Goal: Task Accomplishment & Management: Use online tool/utility

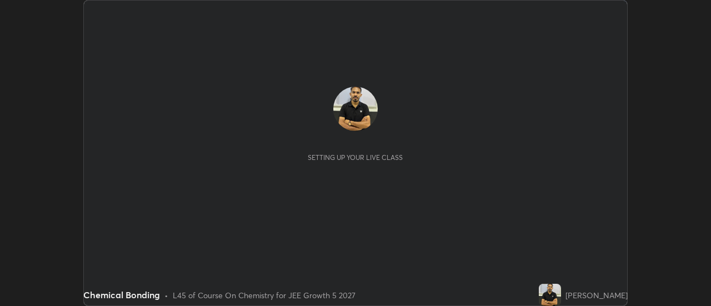
scroll to position [306, 710]
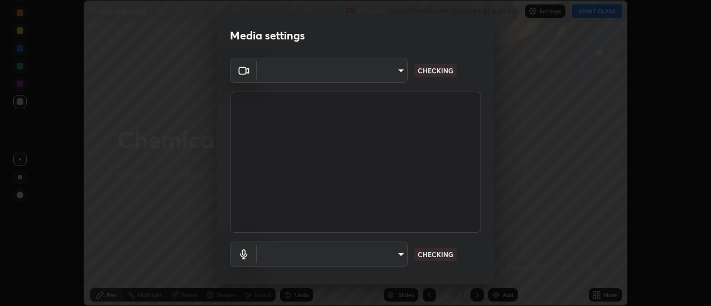
type input "4825068a70354f6bb8b87b711ec46b654dc523af82fc6d37acb8a926ccdce8f5"
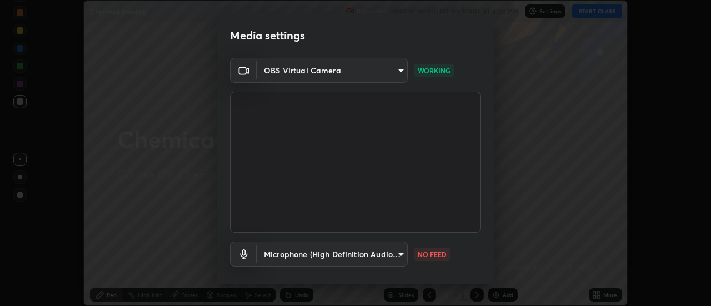
scroll to position [58, 0]
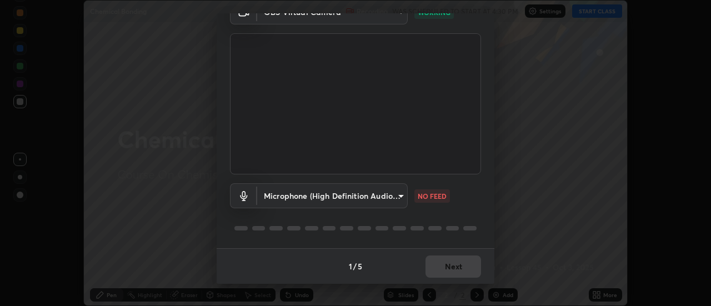
click at [378, 193] on body "Erase all Chemical Bonding Recording WAS SCHEDULED TO START AT 4:30 PM Settings…" at bounding box center [355, 153] width 711 height 306
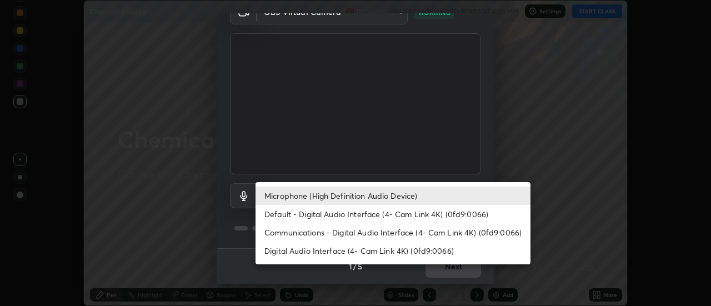
click at [360, 216] on li "Default - Digital Audio Interface (4- Cam Link 4K) (0fd9:0066)" at bounding box center [392, 214] width 275 height 18
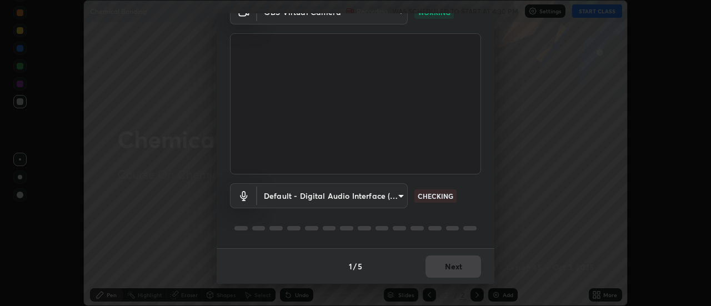
click at [350, 195] on body "Erase all Chemical Bonding Recording WAS SCHEDULED TO START AT 4:30 PM Settings…" at bounding box center [355, 153] width 711 height 306
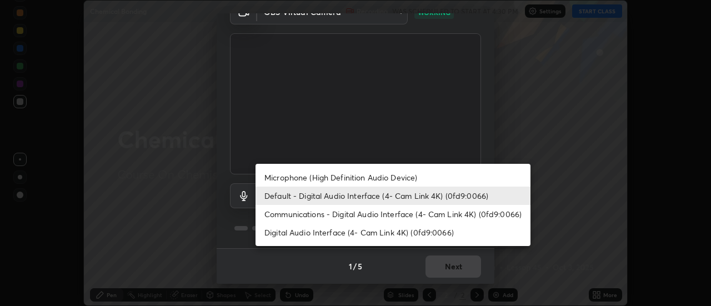
click at [363, 177] on li "Microphone (High Definition Audio Device)" at bounding box center [392, 177] width 275 height 18
type input "b65c06b14c7faa051d685f993ec14b3b84b1815ea69a0656019fd51a5eccf492"
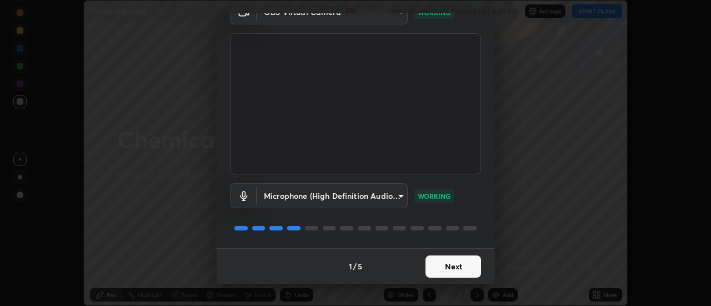
click at [454, 263] on button "Next" at bounding box center [453, 266] width 56 height 22
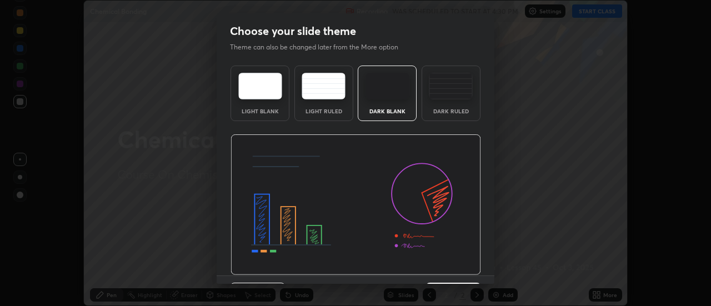
scroll to position [27, 0]
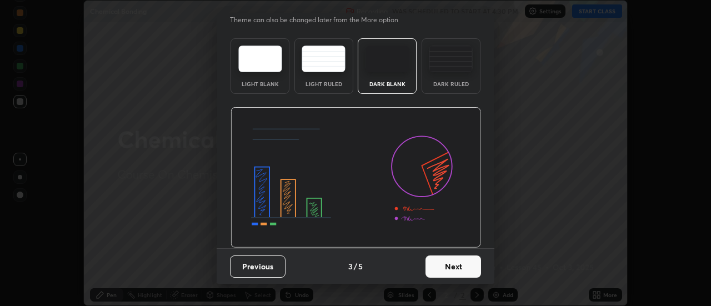
click at [463, 265] on button "Next" at bounding box center [453, 266] width 56 height 22
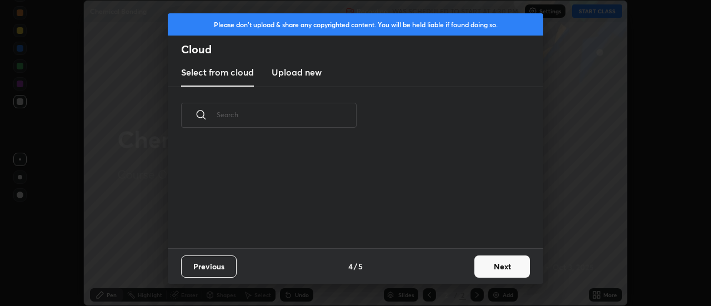
click at [496, 265] on button "Next" at bounding box center [502, 266] width 56 height 22
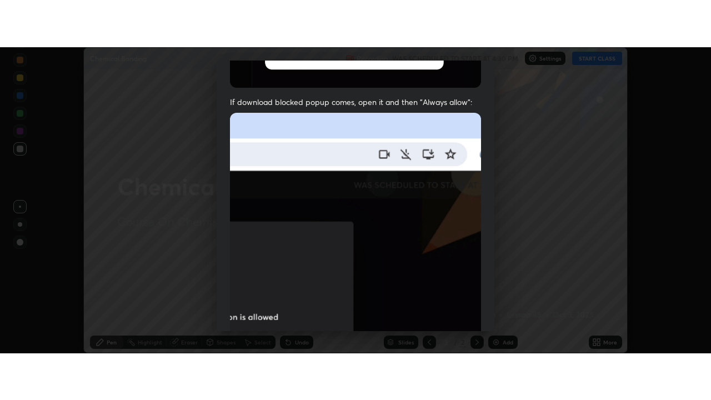
scroll to position [285, 0]
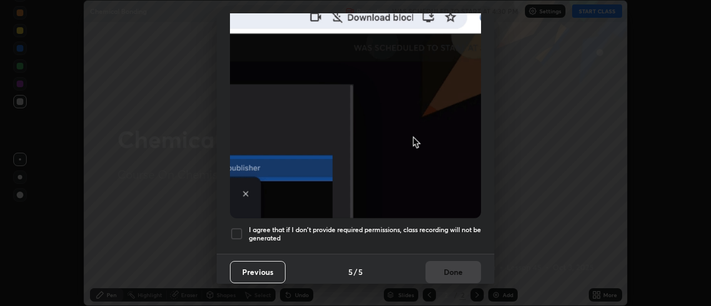
click at [243, 229] on div at bounding box center [236, 233] width 13 height 13
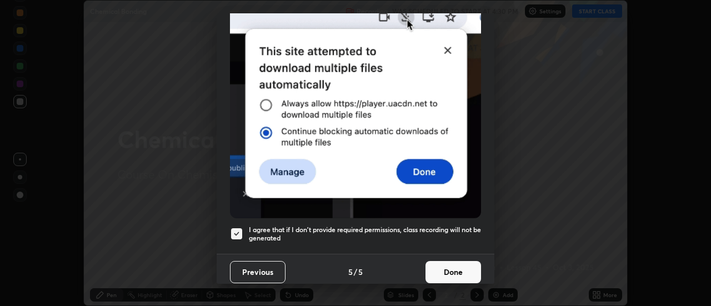
click at [453, 273] on button "Done" at bounding box center [453, 272] width 56 height 22
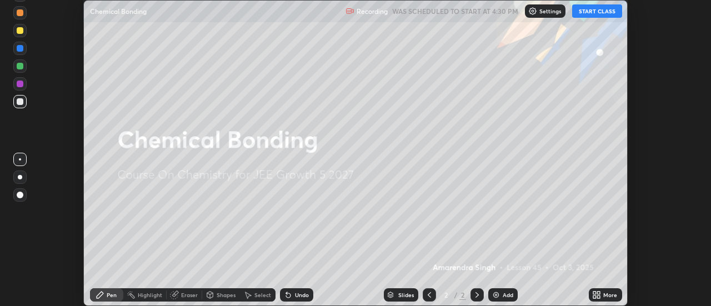
click at [596, 295] on icon at bounding box center [594, 296] width 3 height 3
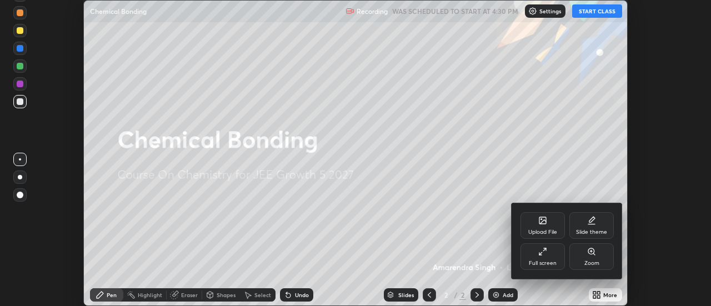
click at [547, 261] on div "Full screen" at bounding box center [543, 263] width 28 height 6
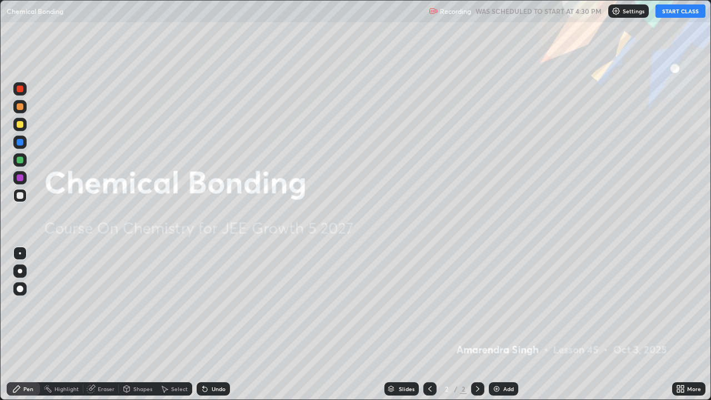
scroll to position [400, 711]
click at [682, 15] on button "START CLASS" at bounding box center [680, 10] width 50 height 13
click at [499, 305] on img at bounding box center [496, 388] width 9 height 9
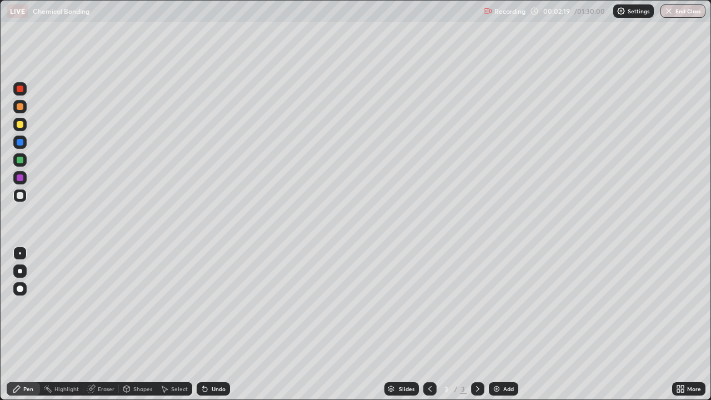
click at [222, 305] on div "Undo" at bounding box center [213, 388] width 33 height 13
click at [212, 305] on div "Undo" at bounding box center [219, 389] width 14 height 6
click at [16, 164] on div at bounding box center [19, 159] width 13 height 13
click at [496, 305] on img at bounding box center [496, 388] width 9 height 9
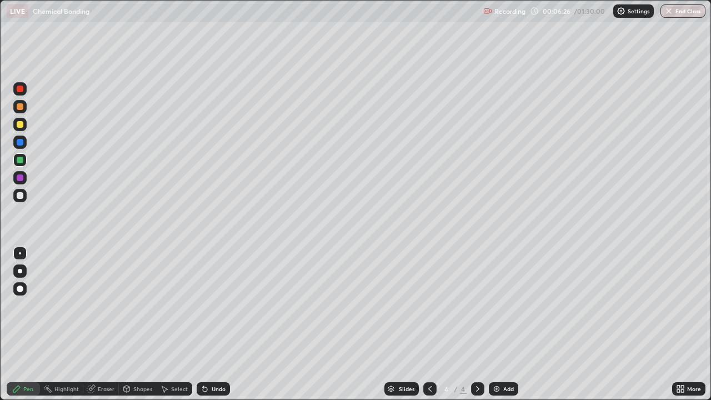
click at [23, 180] on div at bounding box center [19, 177] width 13 height 13
click at [217, 305] on div "Undo" at bounding box center [219, 389] width 14 height 6
click at [26, 195] on div at bounding box center [19, 195] width 13 height 13
click at [24, 184] on div at bounding box center [19, 177] width 13 height 13
click at [24, 159] on div at bounding box center [19, 159] width 13 height 13
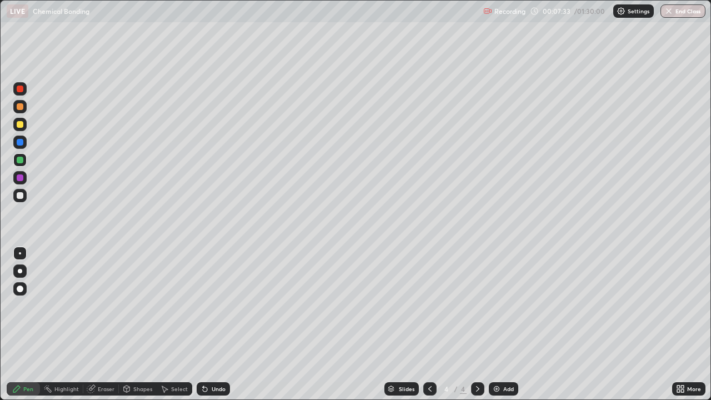
click at [112, 305] on div "Eraser" at bounding box center [106, 389] width 17 height 6
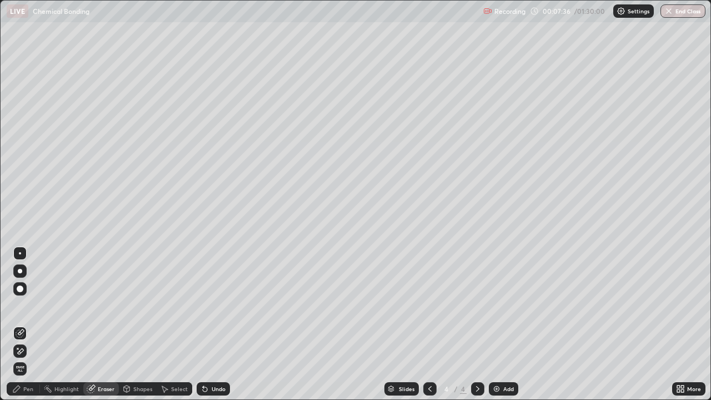
click at [14, 305] on div "Pen" at bounding box center [23, 388] width 33 height 13
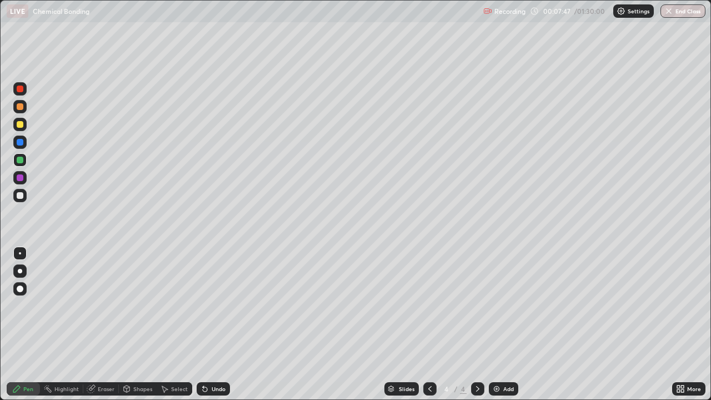
click at [23, 183] on div at bounding box center [19, 177] width 13 height 13
click at [19, 127] on div at bounding box center [20, 124] width 7 height 7
click at [23, 197] on div at bounding box center [19, 195] width 13 height 13
click at [503, 305] on div "Add" at bounding box center [508, 389] width 11 height 6
click at [21, 198] on div at bounding box center [20, 195] width 7 height 7
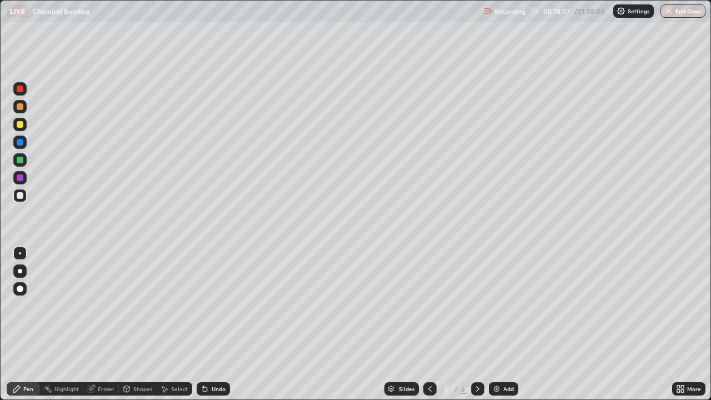
click at [21, 178] on div at bounding box center [20, 177] width 7 height 7
click at [25, 197] on div at bounding box center [19, 195] width 13 height 13
click at [500, 305] on div "Add" at bounding box center [503, 388] width 29 height 13
click at [19, 93] on div at bounding box center [19, 88] width 13 height 13
click at [21, 195] on div at bounding box center [20, 195] width 7 height 7
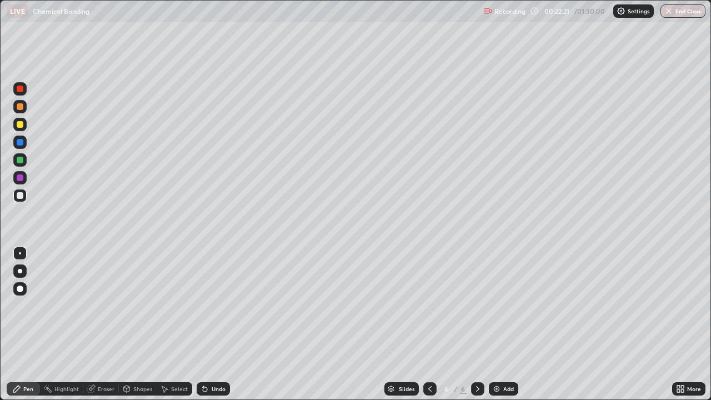
click at [14, 128] on div at bounding box center [19, 124] width 13 height 13
click at [21, 109] on div at bounding box center [20, 106] width 7 height 7
click at [22, 196] on div at bounding box center [20, 195] width 7 height 7
click at [19, 142] on div at bounding box center [20, 142] width 7 height 7
click at [24, 125] on div at bounding box center [19, 124] width 13 height 13
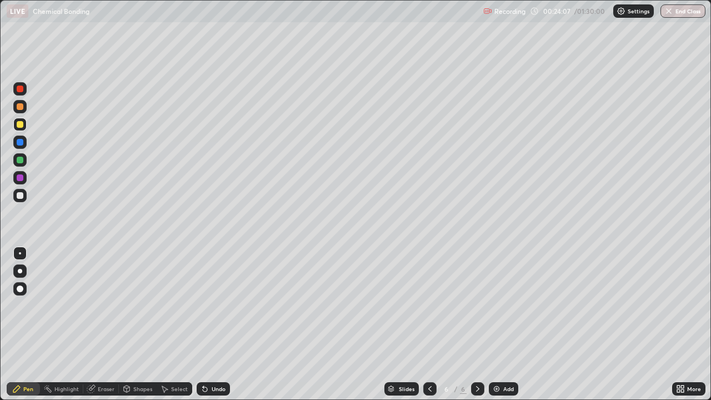
click at [21, 160] on div at bounding box center [20, 160] width 7 height 7
click at [503, 305] on div "Add" at bounding box center [508, 389] width 11 height 6
click at [26, 90] on div at bounding box center [19, 88] width 13 height 13
click at [108, 305] on div "Eraser" at bounding box center [106, 389] width 17 height 6
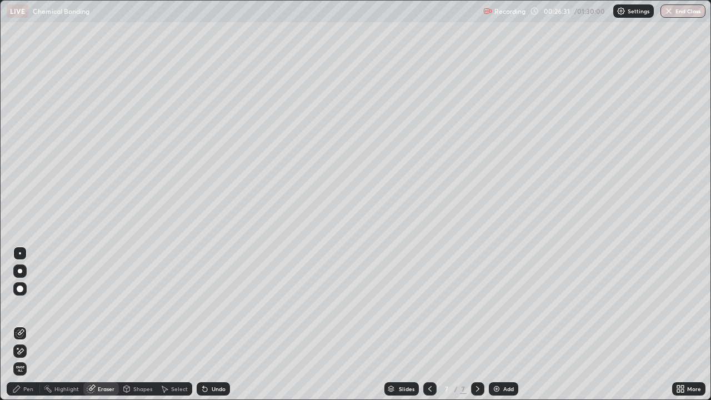
click at [20, 305] on icon at bounding box center [16, 388] width 9 height 9
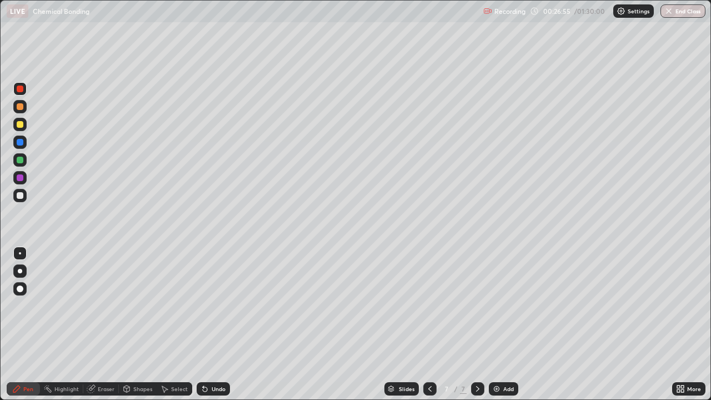
click at [22, 179] on div at bounding box center [20, 177] width 7 height 7
click at [16, 200] on div at bounding box center [19, 195] width 13 height 13
click at [18, 143] on div at bounding box center [20, 142] width 7 height 7
click at [21, 198] on div at bounding box center [20, 195] width 7 height 7
click at [223, 305] on div "Undo" at bounding box center [213, 388] width 33 height 13
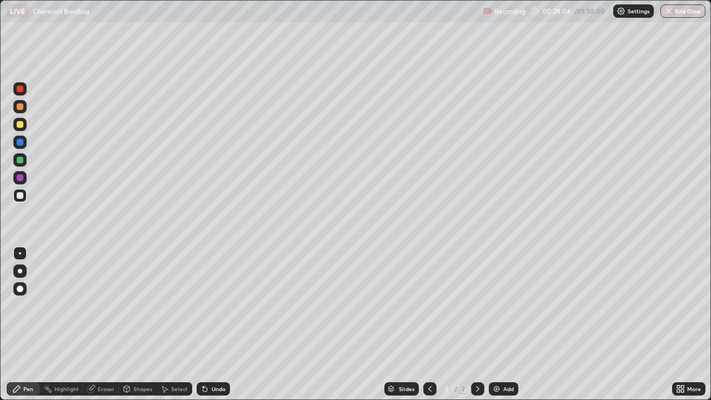
click at [223, 305] on div "Undo" at bounding box center [213, 388] width 33 height 13
click at [214, 305] on div "Undo" at bounding box center [219, 389] width 14 height 6
click at [222, 305] on div "Undo" at bounding box center [213, 388] width 33 height 13
click at [209, 305] on div "Undo" at bounding box center [213, 388] width 33 height 13
click at [21, 178] on div at bounding box center [20, 177] width 7 height 7
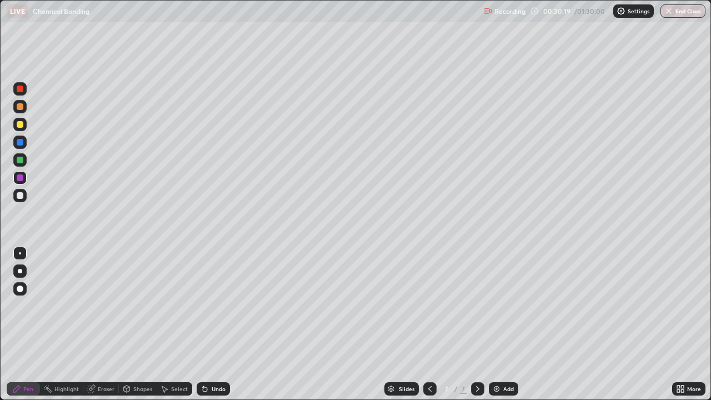
click at [17, 195] on div at bounding box center [20, 195] width 7 height 7
click at [18, 175] on div at bounding box center [20, 177] width 7 height 7
click at [509, 305] on div "Add" at bounding box center [503, 388] width 29 height 13
click at [24, 191] on div at bounding box center [19, 195] width 13 height 13
click at [225, 305] on div "Undo" at bounding box center [213, 388] width 33 height 13
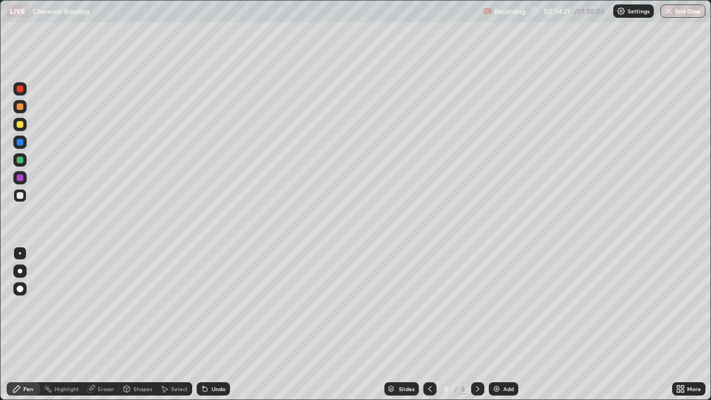
click at [217, 305] on div "Undo" at bounding box center [219, 389] width 14 height 6
click at [20, 147] on div at bounding box center [19, 141] width 13 height 13
click at [493, 305] on img at bounding box center [496, 388] width 9 height 9
click at [21, 144] on div at bounding box center [20, 142] width 7 height 7
click at [202, 305] on icon at bounding box center [204, 388] width 9 height 9
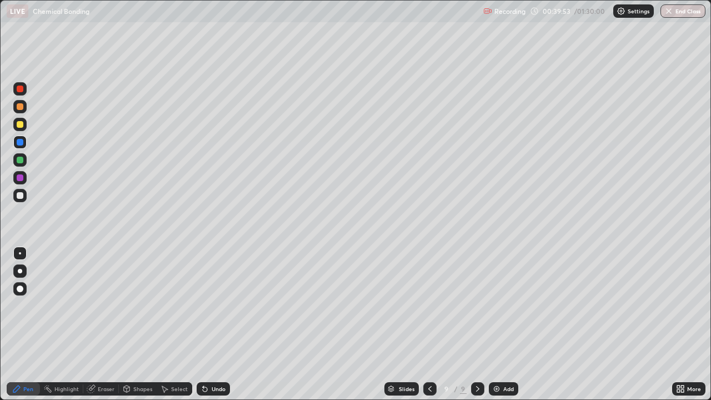
click at [207, 305] on div "Undo" at bounding box center [213, 388] width 33 height 13
click at [21, 198] on div at bounding box center [20, 195] width 7 height 7
click at [496, 305] on img at bounding box center [496, 388] width 9 height 9
click at [26, 160] on div at bounding box center [19, 159] width 13 height 13
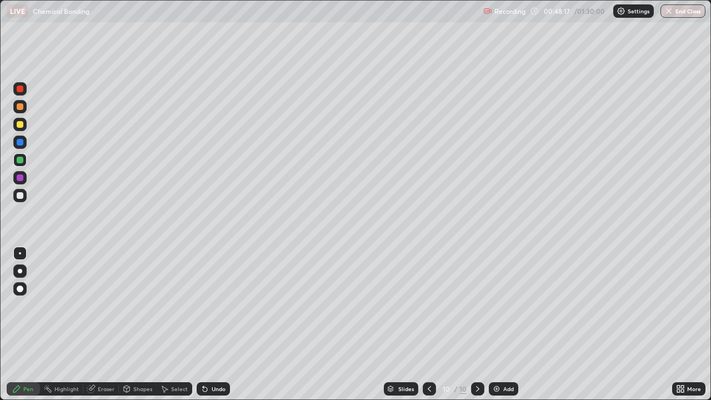
click at [24, 194] on div at bounding box center [19, 195] width 13 height 13
click at [24, 124] on div at bounding box center [19, 124] width 13 height 13
click at [22, 178] on div at bounding box center [20, 177] width 7 height 7
click at [505, 305] on div "Add" at bounding box center [508, 389] width 11 height 6
click at [139, 305] on div "Shapes" at bounding box center [142, 389] width 19 height 6
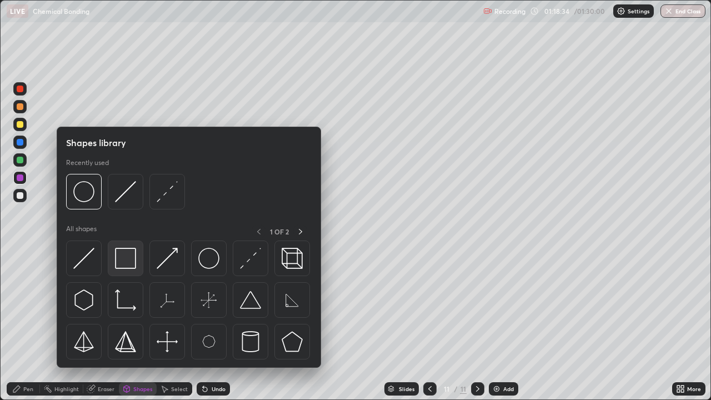
click at [134, 266] on img at bounding box center [125, 258] width 21 height 21
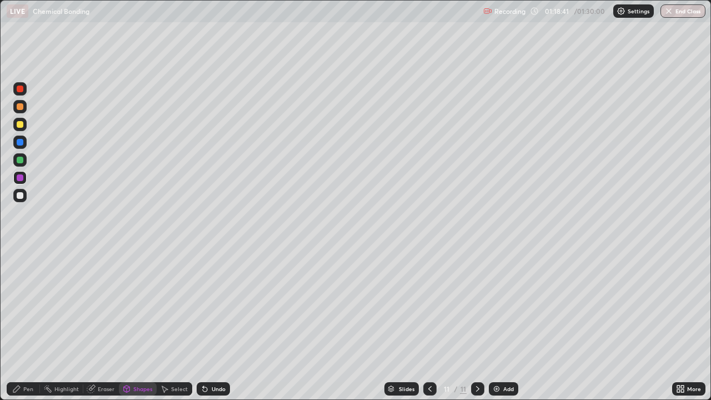
click at [218, 305] on div "Undo" at bounding box center [219, 389] width 14 height 6
click at [140, 305] on div "Shapes" at bounding box center [142, 389] width 19 height 6
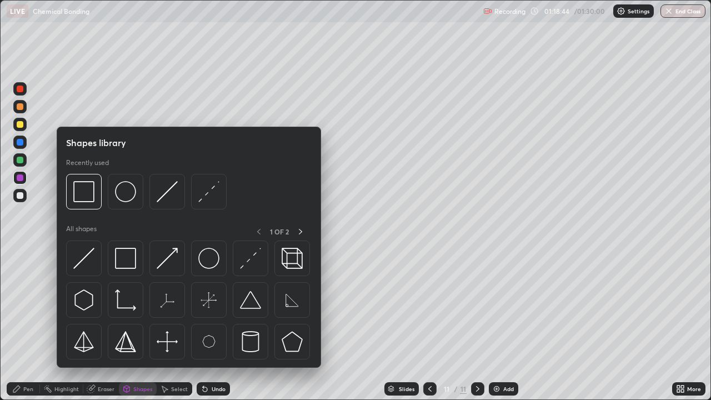
click at [164, 305] on icon at bounding box center [164, 388] width 9 height 9
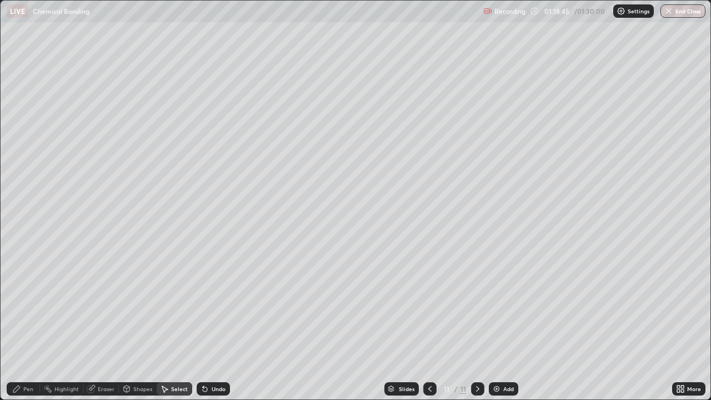
click at [171, 305] on div "Select" at bounding box center [179, 389] width 17 height 6
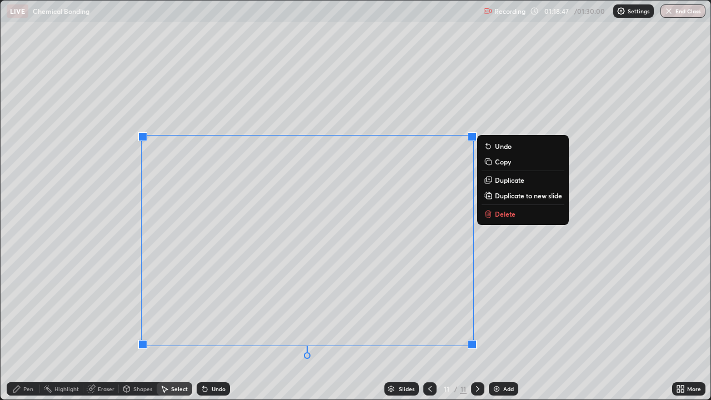
click at [521, 209] on button "Delete" at bounding box center [522, 213] width 83 height 13
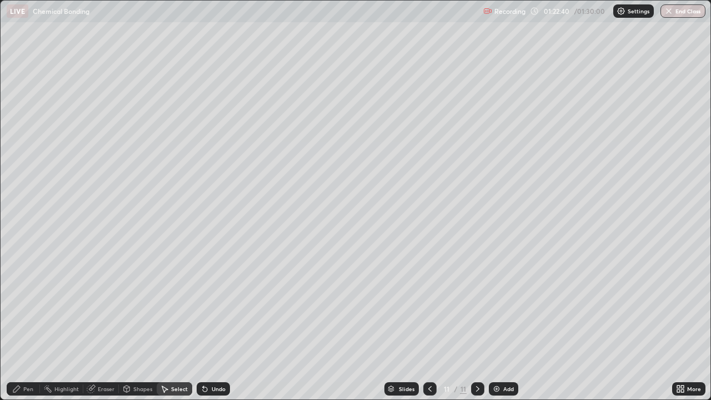
click at [682, 13] on button "End Class" at bounding box center [682, 10] width 45 height 13
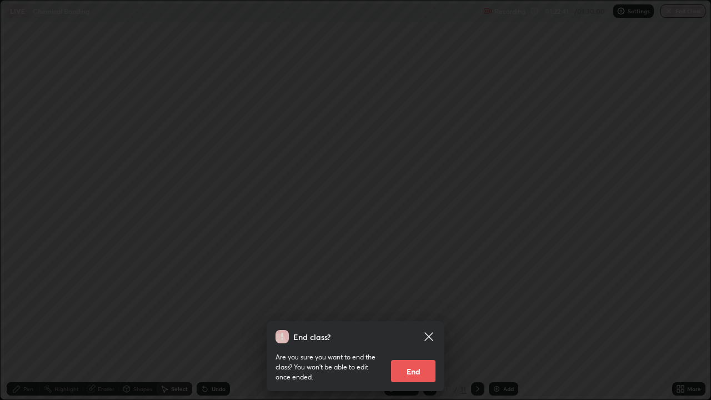
click at [409, 305] on button "End" at bounding box center [413, 371] width 44 height 22
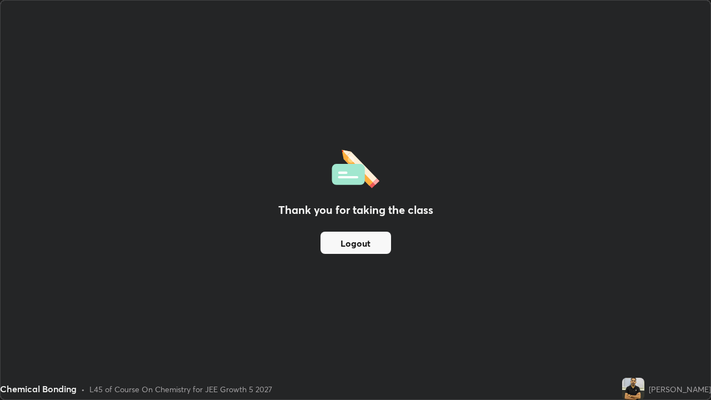
click at [346, 243] on button "Logout" at bounding box center [355, 243] width 71 height 22
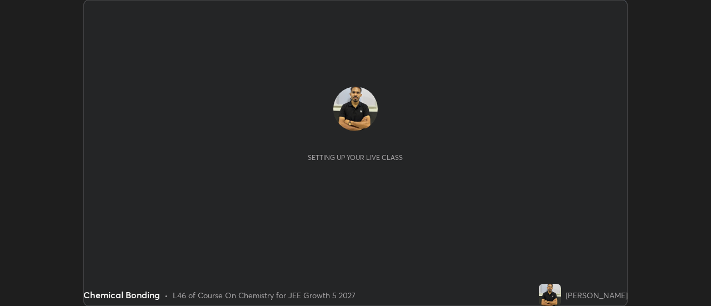
scroll to position [306, 710]
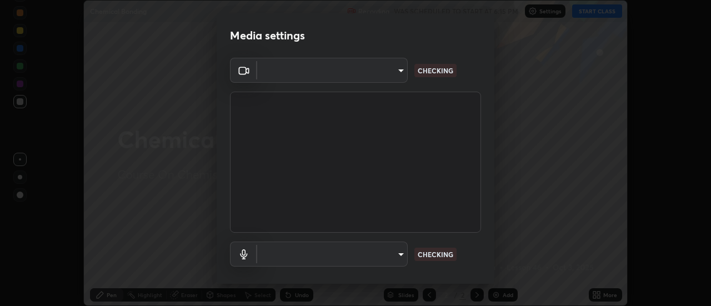
click at [401, 69] on body "Erase all Chemical Bonding Recording WAS SCHEDULED TO START AT 6:15 PM Settings…" at bounding box center [355, 153] width 711 height 306
type input "4825068a70354f6bb8b87b711ec46b654dc523af82fc6d37acb8a926ccdce8f5"
type input "b65c06b14c7faa051d685f993ec14b3b84b1815ea69a0656019fd51a5eccf492"
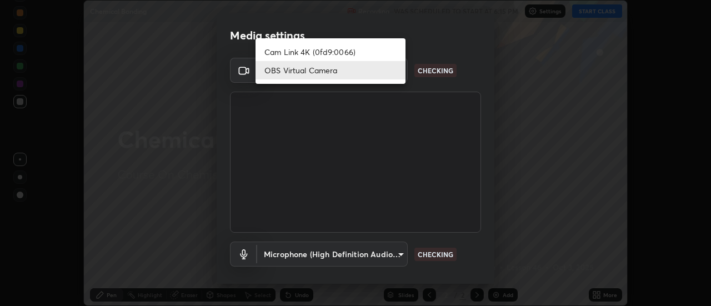
click at [385, 73] on li "OBS Virtual Camera" at bounding box center [330, 70] width 150 height 18
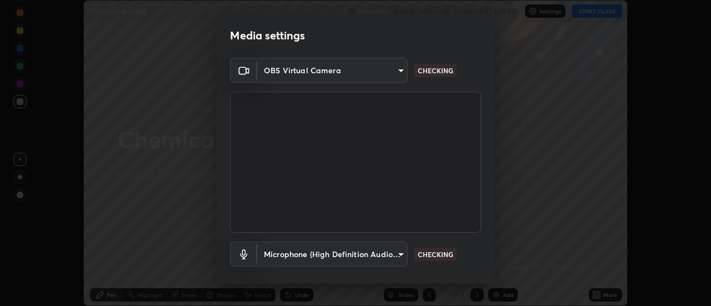
scroll to position [58, 0]
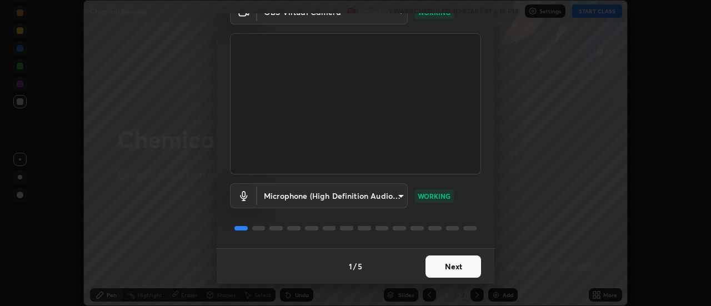
click at [448, 261] on button "Next" at bounding box center [453, 266] width 56 height 22
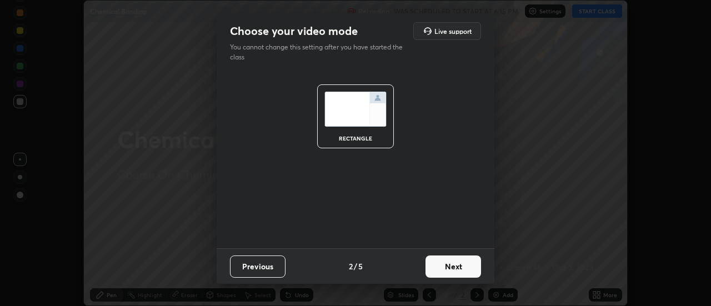
scroll to position [0, 0]
click at [454, 262] on button "Next" at bounding box center [453, 266] width 56 height 22
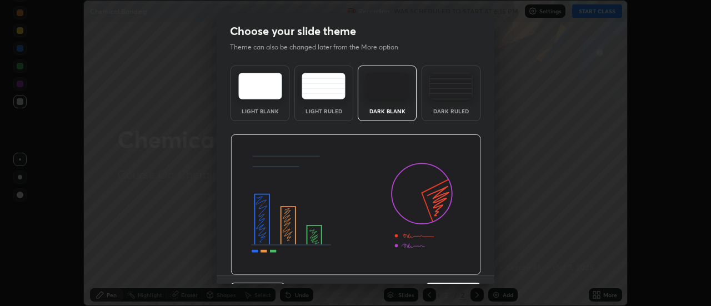
scroll to position [27, 0]
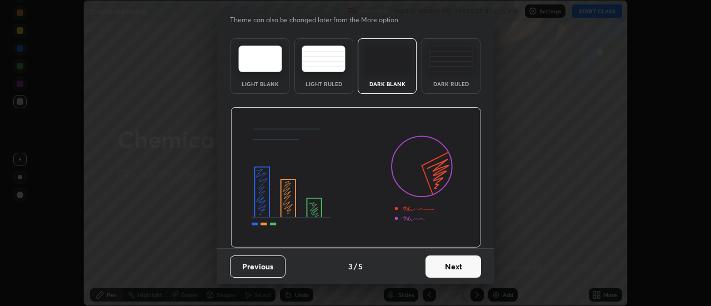
click at [453, 270] on button "Next" at bounding box center [453, 266] width 56 height 22
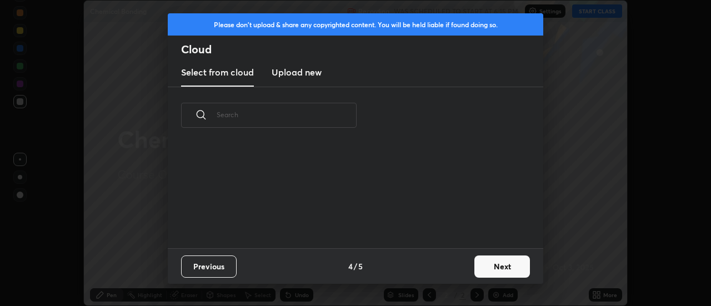
scroll to position [104, 356]
click at [488, 260] on button "Next" at bounding box center [502, 266] width 56 height 22
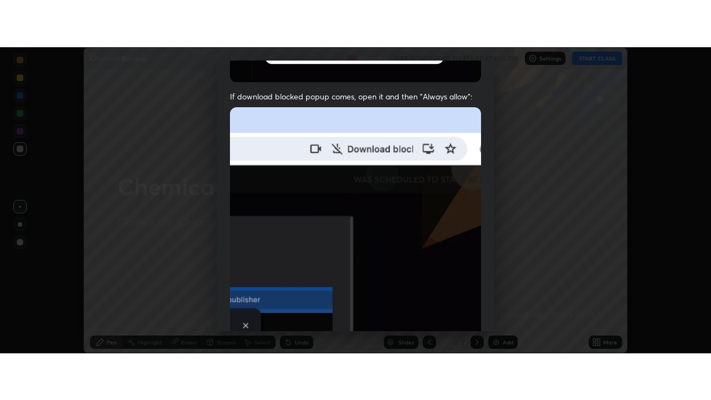
scroll to position [285, 0]
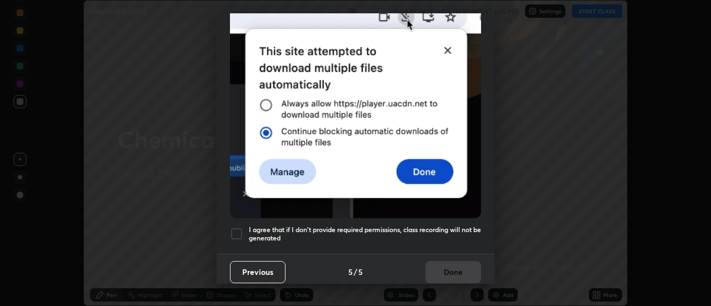
click at [239, 229] on div at bounding box center [236, 233] width 13 height 13
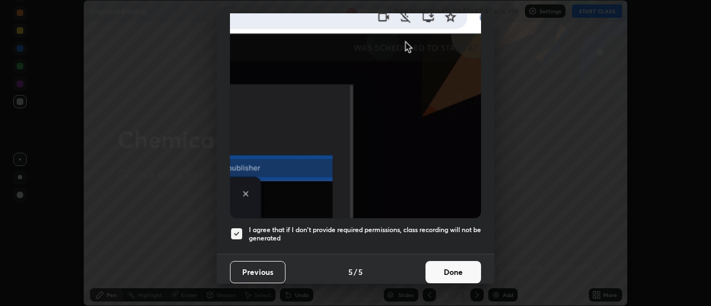
click at [446, 264] on button "Done" at bounding box center [453, 272] width 56 height 22
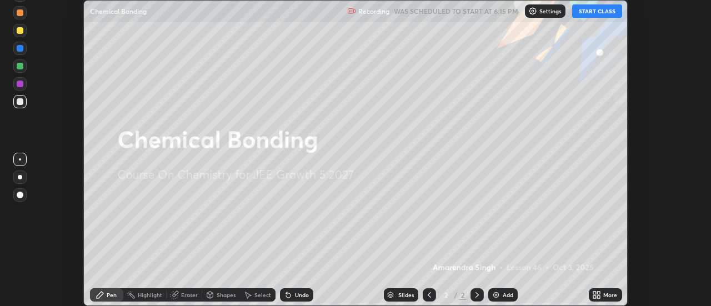
click at [590, 13] on button "START CLASS" at bounding box center [597, 10] width 50 height 13
click at [596, 294] on icon at bounding box center [594, 292] width 3 height 3
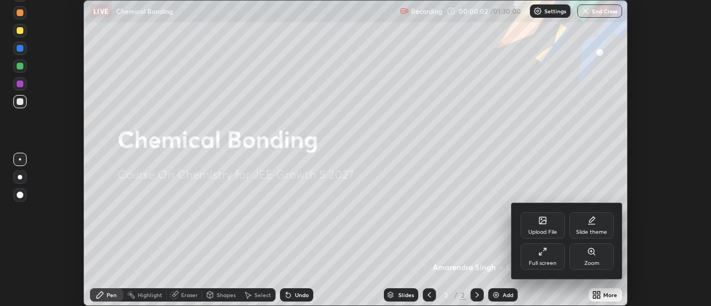
click at [543, 254] on icon at bounding box center [542, 251] width 9 height 9
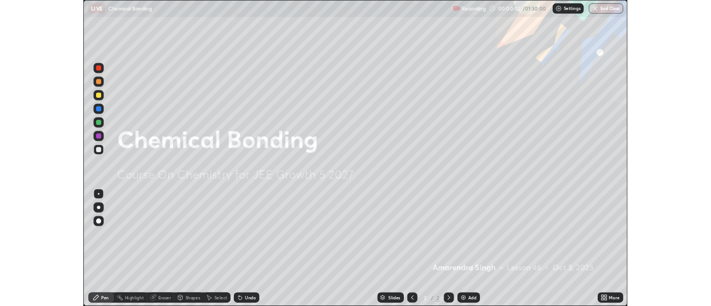
scroll to position [400, 711]
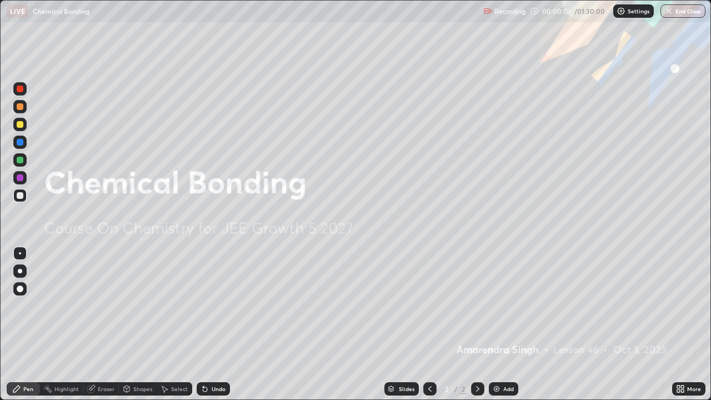
click at [678, 305] on icon at bounding box center [678, 386] width 3 height 3
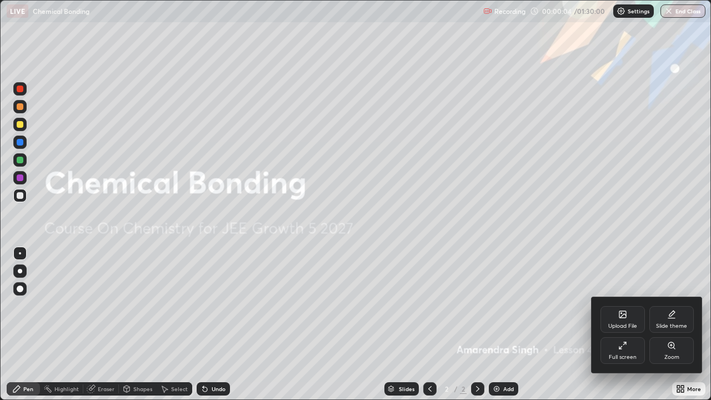
click at [632, 305] on div "Full screen" at bounding box center [622, 350] width 44 height 27
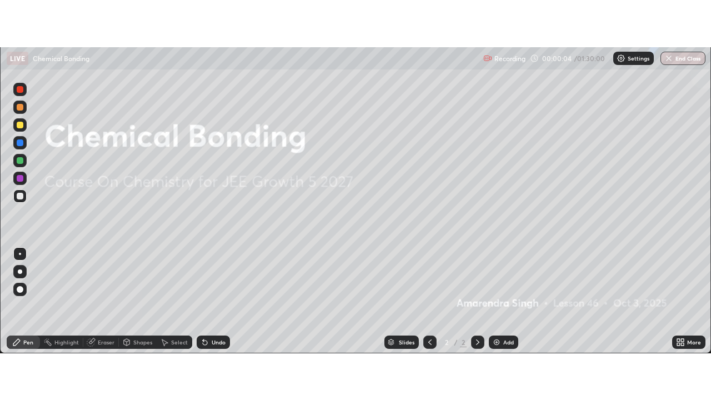
scroll to position [55213, 54808]
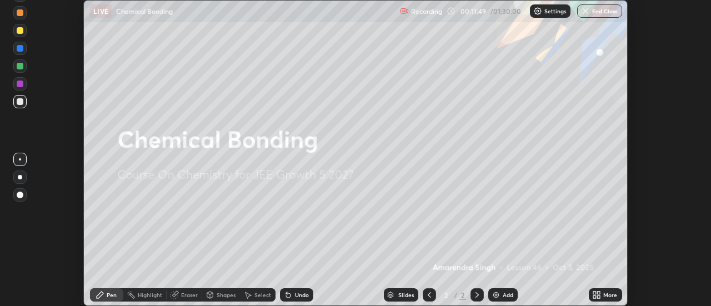
click at [597, 295] on icon at bounding box center [596, 294] width 9 height 9
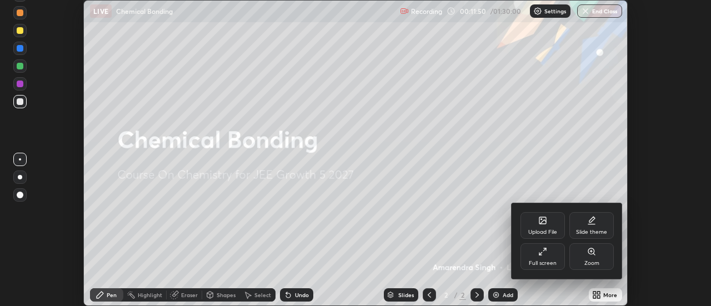
click at [542, 250] on icon at bounding box center [542, 251] width 9 height 9
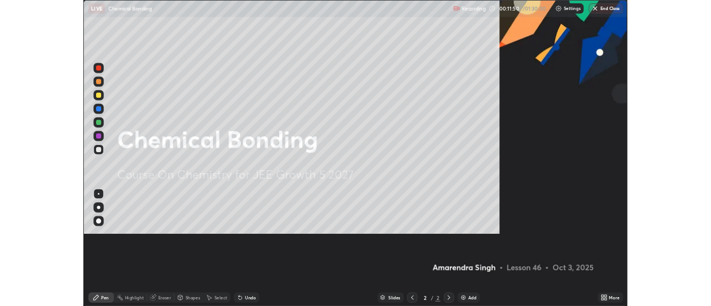
scroll to position [400, 711]
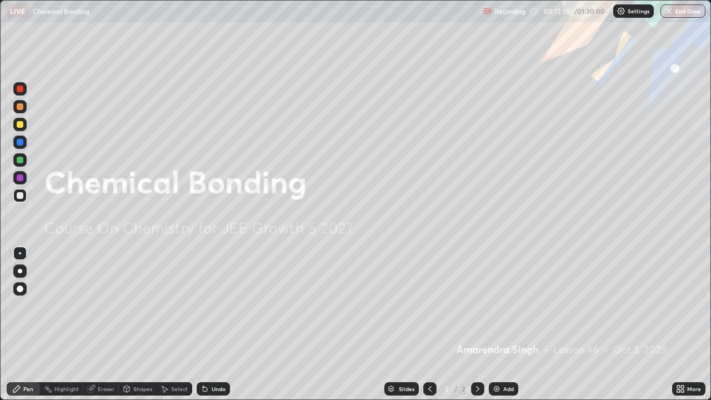
click at [475, 305] on icon at bounding box center [477, 388] width 9 height 9
click at [494, 305] on img at bounding box center [496, 388] width 9 height 9
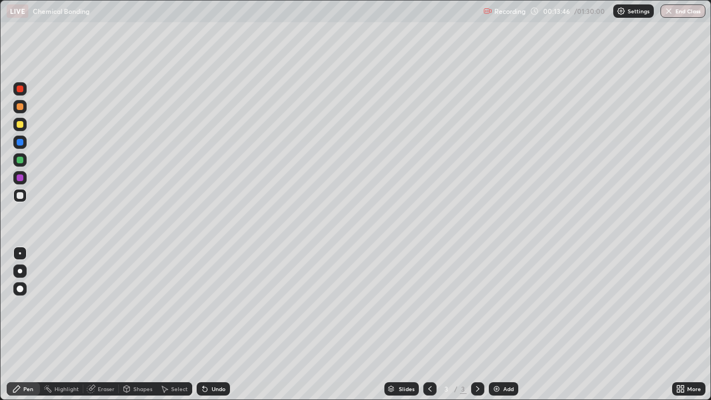
click at [216, 305] on div "Undo" at bounding box center [219, 389] width 14 height 6
click at [215, 305] on div "Undo" at bounding box center [219, 389] width 14 height 6
click at [217, 305] on div "Undo" at bounding box center [219, 389] width 14 height 6
click at [217, 305] on div "Undo" at bounding box center [213, 388] width 33 height 13
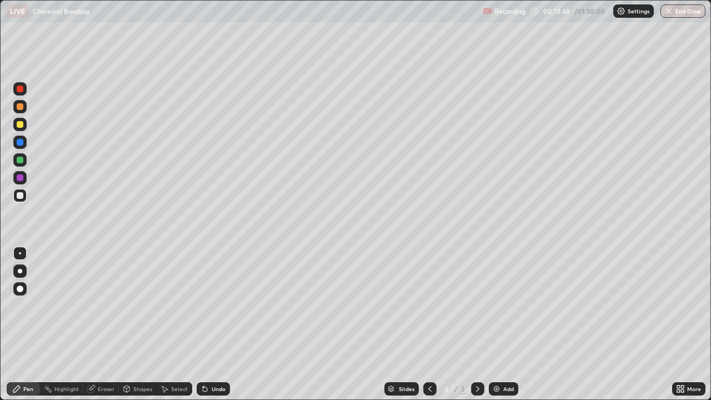
click at [214, 305] on div "Undo" at bounding box center [219, 389] width 14 height 6
click at [213, 305] on div "Undo" at bounding box center [219, 389] width 14 height 6
click at [212, 305] on div "Undo" at bounding box center [219, 389] width 14 height 6
click at [215, 305] on div "Undo" at bounding box center [219, 389] width 14 height 6
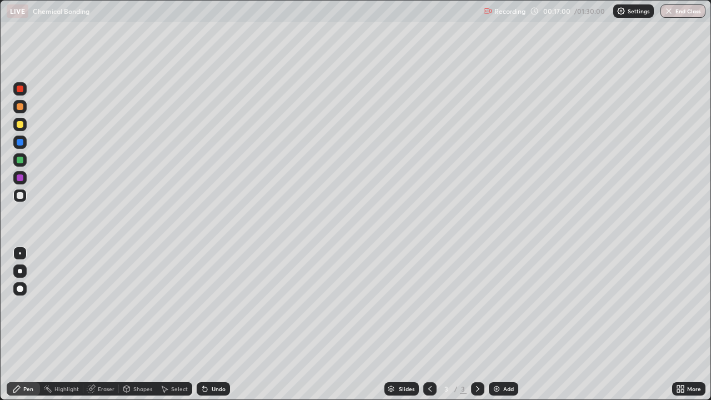
click at [113, 305] on div "Eraser" at bounding box center [101, 388] width 36 height 13
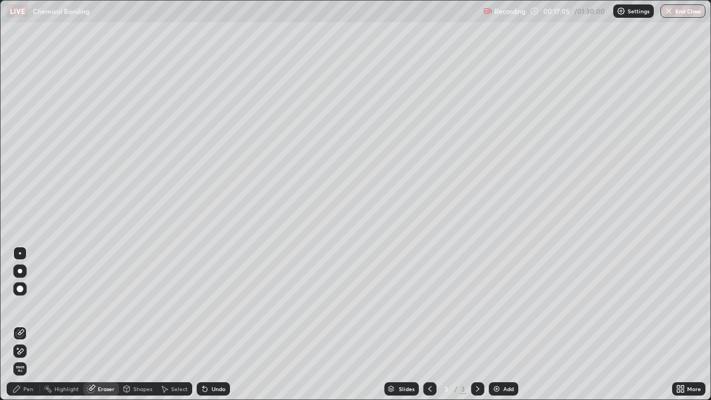
click at [32, 305] on div "Pen" at bounding box center [28, 389] width 10 height 6
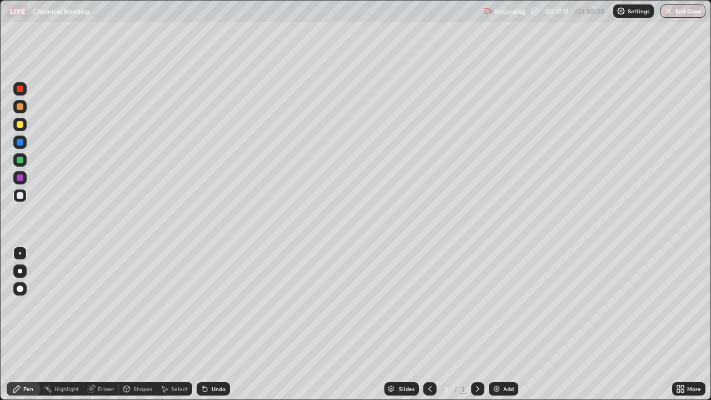
click at [105, 305] on div "Eraser" at bounding box center [106, 389] width 17 height 6
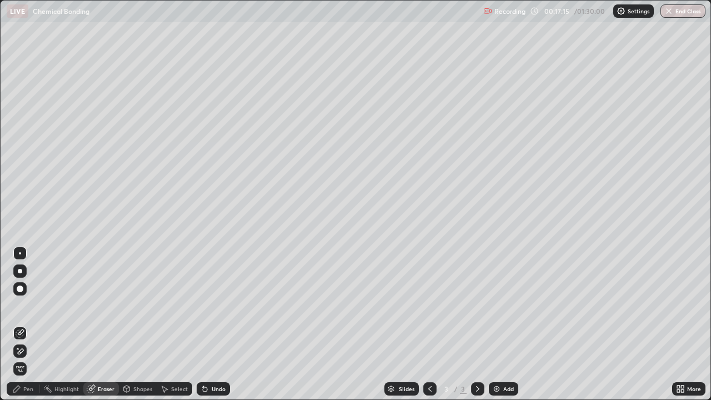
click at [28, 305] on div "Pen" at bounding box center [28, 389] width 10 height 6
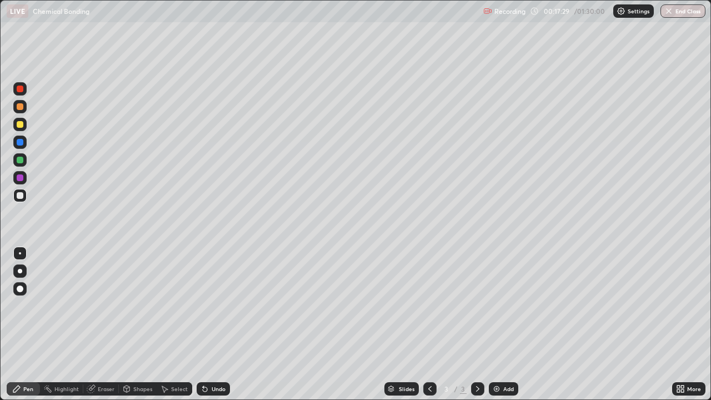
click at [478, 305] on div at bounding box center [477, 388] width 13 height 13
click at [477, 305] on icon at bounding box center [477, 388] width 9 height 9
click at [502, 305] on div "Add" at bounding box center [503, 388] width 29 height 13
click at [112, 305] on div "Eraser" at bounding box center [106, 389] width 17 height 6
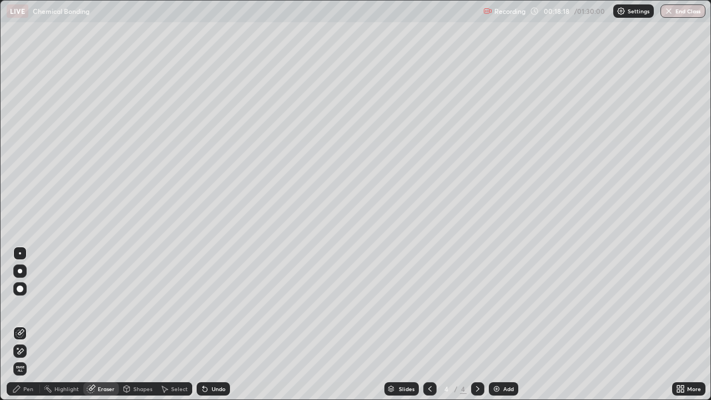
click at [109, 305] on div "Eraser" at bounding box center [106, 389] width 17 height 6
click at [31, 305] on div "Pen" at bounding box center [28, 389] width 10 height 6
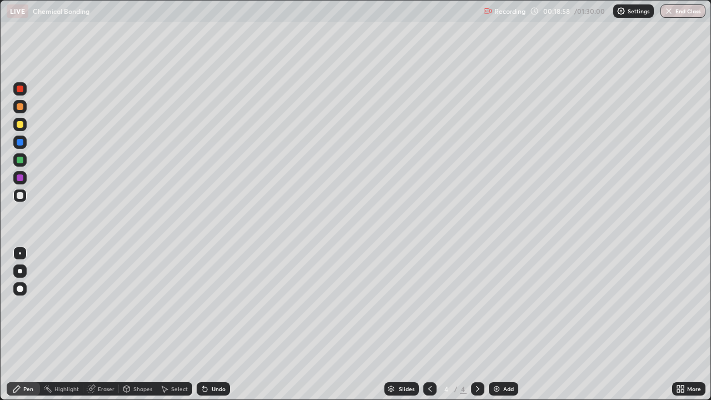
click at [102, 305] on div "Eraser" at bounding box center [101, 388] width 36 height 13
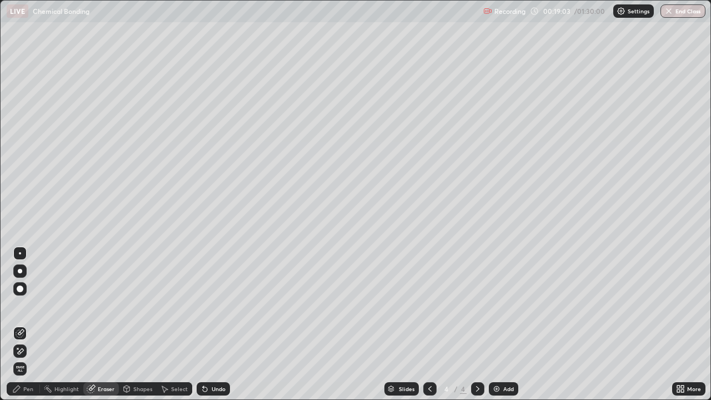
click at [32, 305] on div "Pen" at bounding box center [28, 389] width 10 height 6
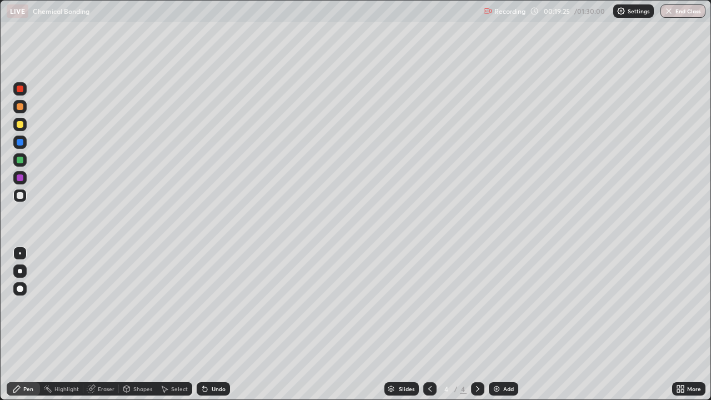
click at [101, 305] on div "Eraser" at bounding box center [106, 389] width 17 height 6
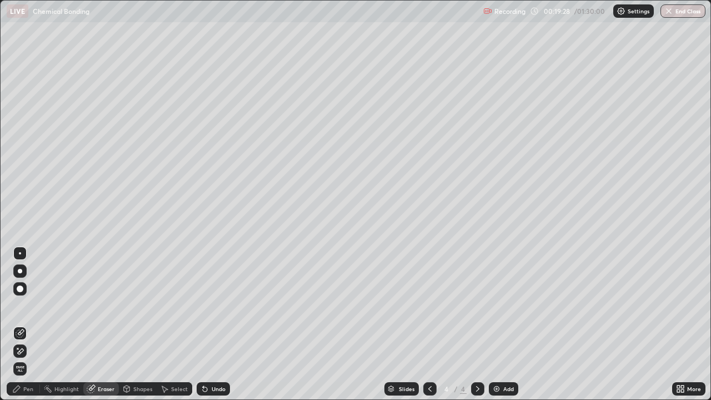
click at [23, 305] on div "Pen" at bounding box center [23, 388] width 33 height 13
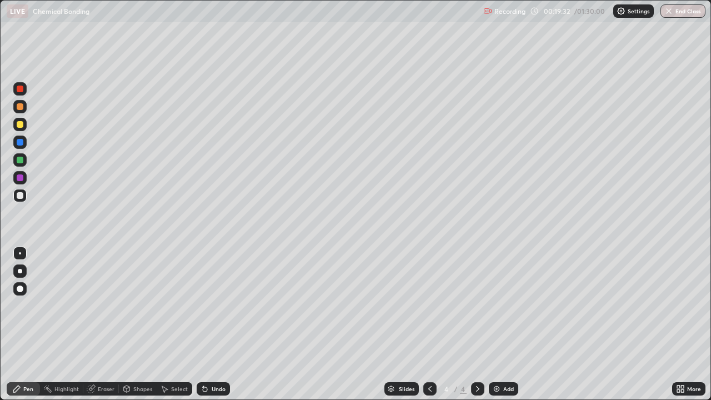
click at [100, 305] on div "Eraser" at bounding box center [106, 389] width 17 height 6
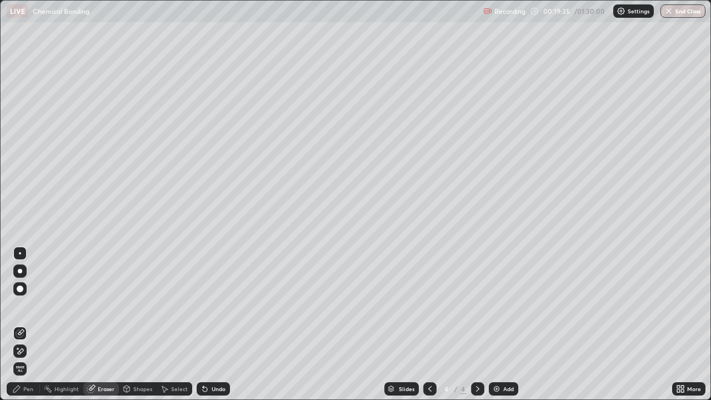
click at [24, 305] on div "Pen" at bounding box center [28, 389] width 10 height 6
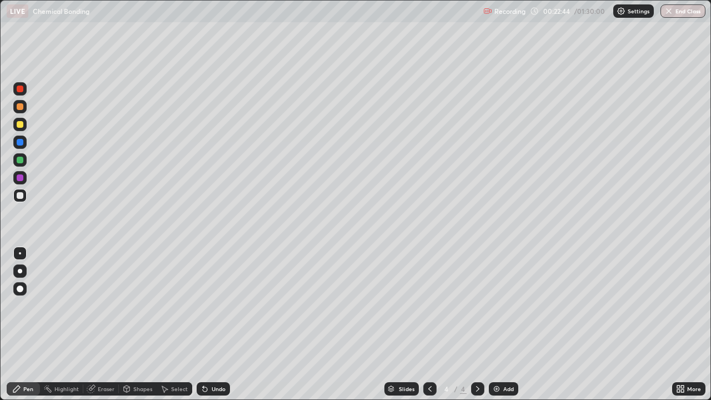
click at [430, 305] on icon at bounding box center [429, 388] width 9 height 9
click at [476, 305] on icon at bounding box center [477, 388] width 9 height 9
click at [682, 305] on icon at bounding box center [682, 386] width 3 height 3
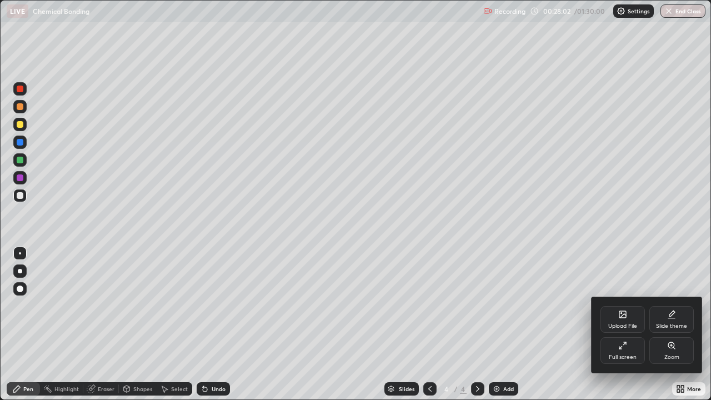
click at [628, 305] on div "Full screen" at bounding box center [622, 350] width 44 height 27
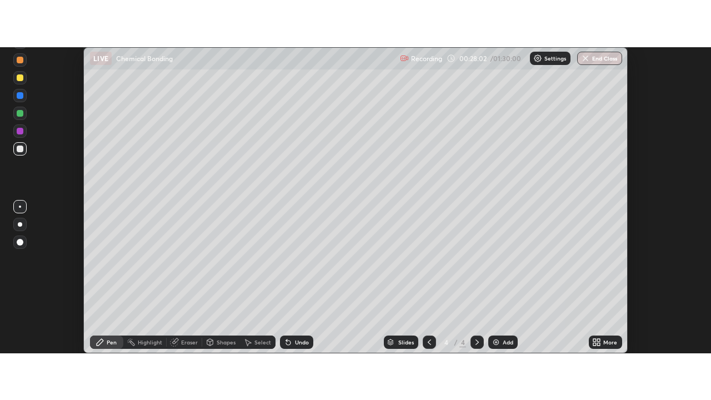
scroll to position [55213, 54808]
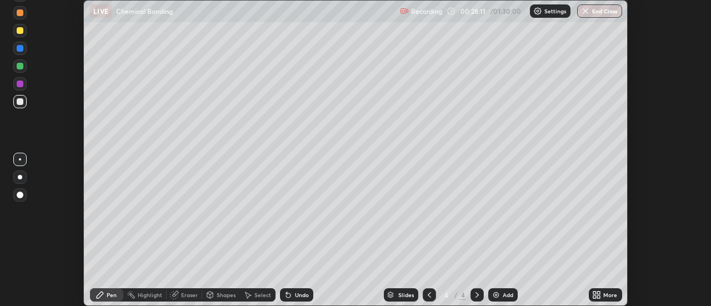
click at [604, 294] on div "More" at bounding box center [610, 295] width 14 height 6
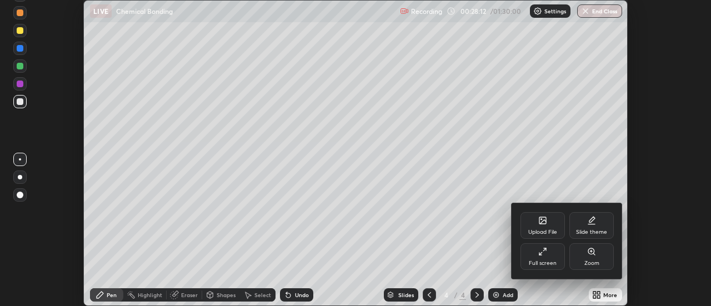
click at [607, 294] on div at bounding box center [355, 153] width 711 height 306
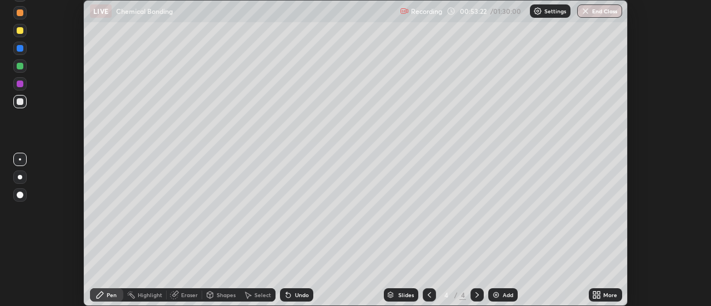
click at [605, 294] on div "More" at bounding box center [610, 295] width 14 height 6
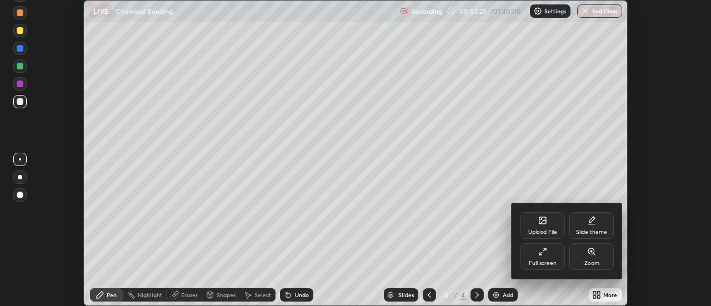
click at [551, 260] on div "Full screen" at bounding box center [543, 263] width 28 height 6
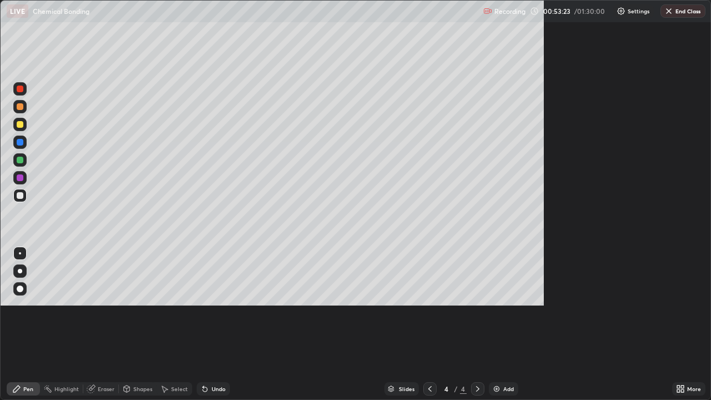
scroll to position [400, 711]
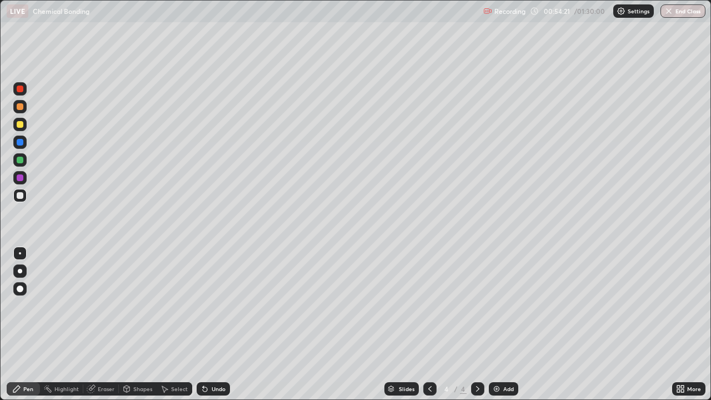
click at [103, 305] on div "Eraser" at bounding box center [101, 388] width 36 height 13
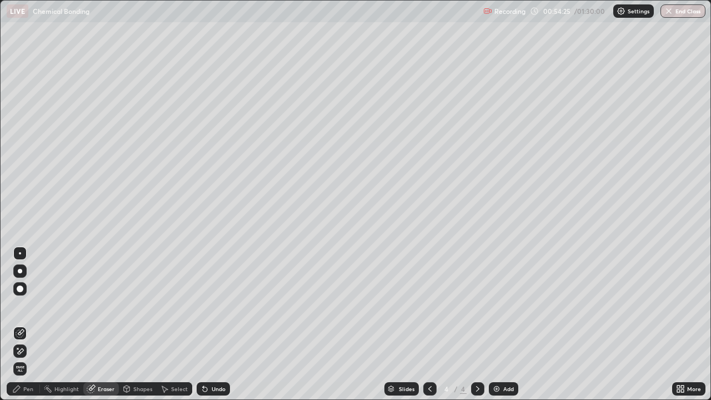
click at [28, 305] on div "Pen" at bounding box center [28, 389] width 10 height 6
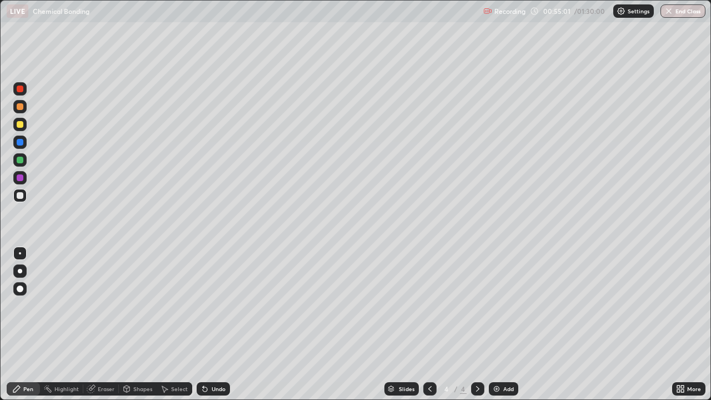
click at [94, 305] on icon at bounding box center [91, 388] width 9 height 9
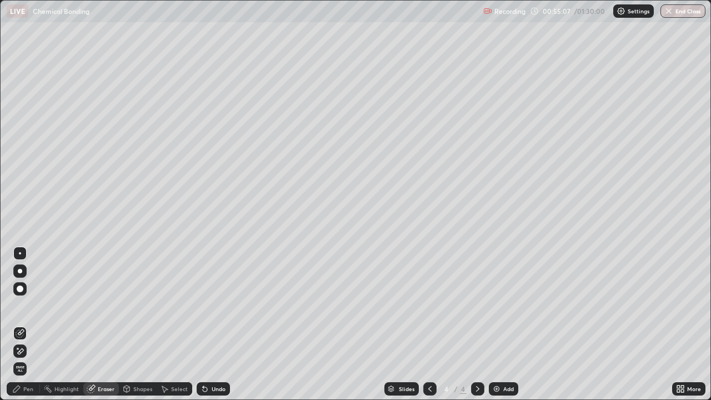
click at [30, 305] on div "Pen" at bounding box center [28, 389] width 10 height 6
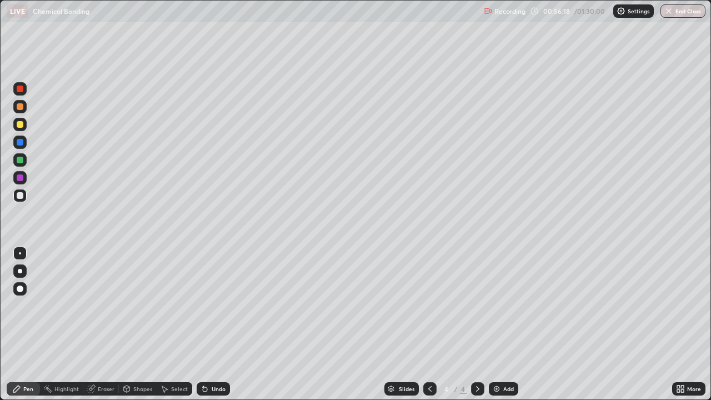
click at [103, 305] on div "Eraser" at bounding box center [106, 389] width 17 height 6
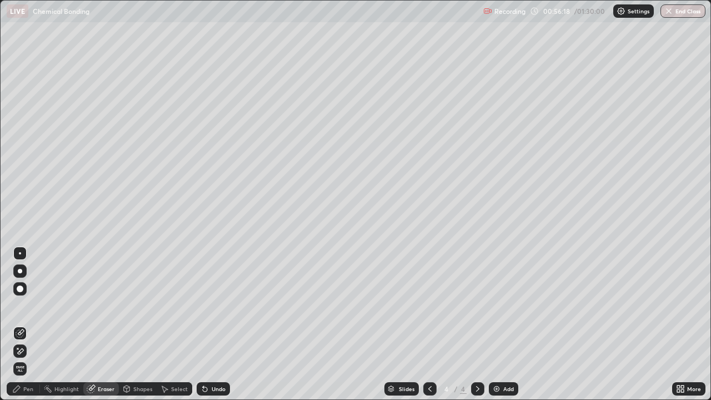
click at [102, 305] on div "Eraser" at bounding box center [106, 389] width 17 height 6
click at [33, 305] on div "Pen" at bounding box center [28, 389] width 10 height 6
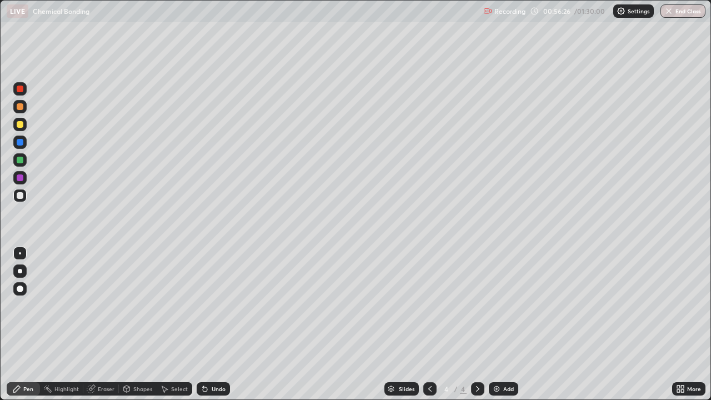
click at [30, 305] on div "Pen" at bounding box center [28, 389] width 10 height 6
click at [94, 305] on icon at bounding box center [91, 388] width 9 height 9
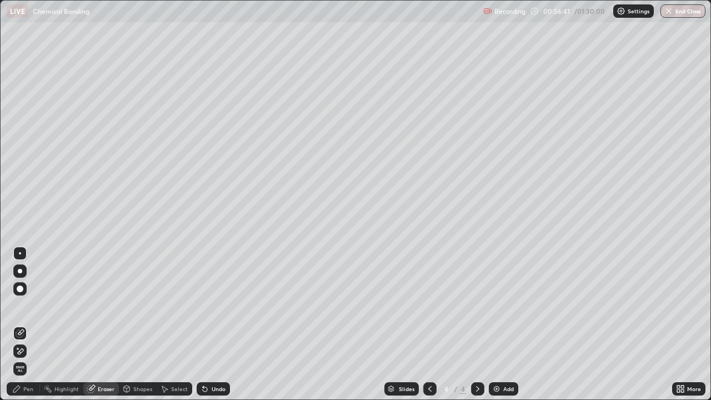
click at [31, 305] on div "Pen" at bounding box center [23, 388] width 33 height 13
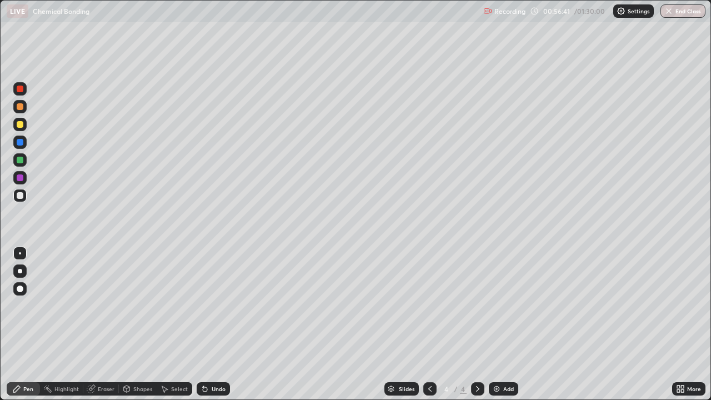
click at [29, 305] on div "Pen" at bounding box center [23, 389] width 33 height 22
click at [500, 305] on div "Add" at bounding box center [503, 388] width 29 height 13
click at [107, 305] on div "Eraser" at bounding box center [106, 389] width 17 height 6
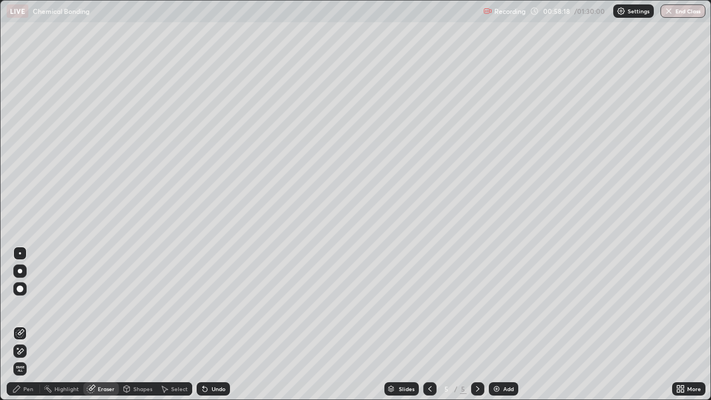
click at [36, 305] on div "Pen" at bounding box center [23, 388] width 33 height 13
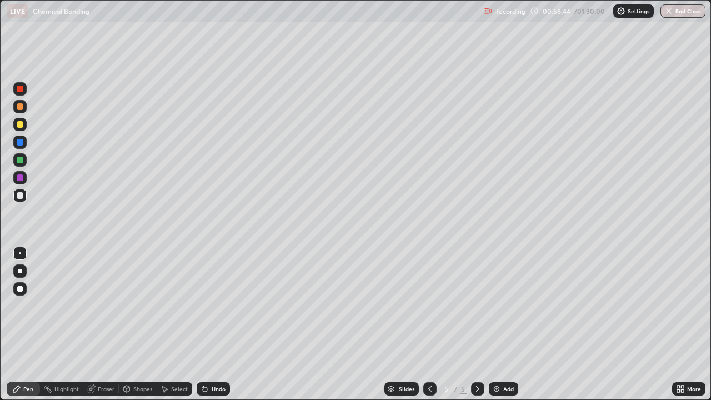
click at [504, 305] on div "Add" at bounding box center [508, 389] width 11 height 6
click at [24, 268] on div at bounding box center [19, 270] width 13 height 13
click at [104, 305] on div "Eraser" at bounding box center [106, 389] width 17 height 6
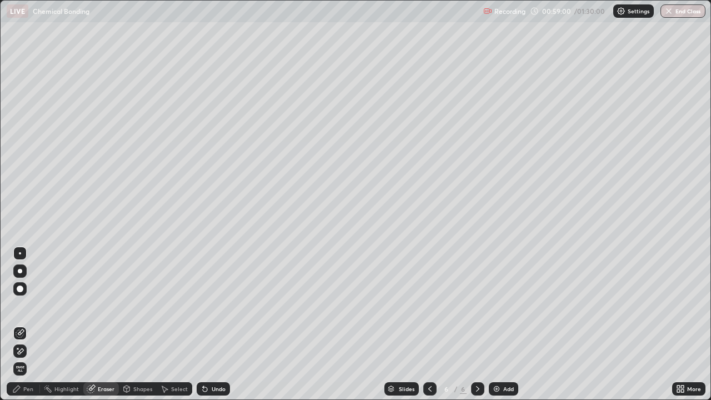
click at [21, 289] on div at bounding box center [20, 288] width 7 height 7
click at [23, 305] on div "Pen" at bounding box center [23, 388] width 33 height 13
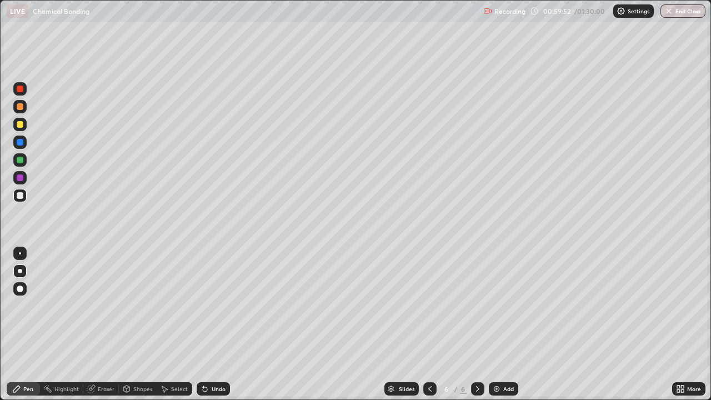
click at [107, 305] on div "Eraser" at bounding box center [106, 389] width 17 height 6
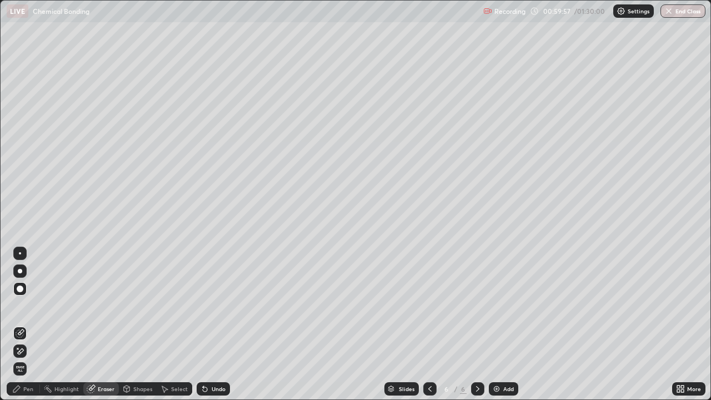
click at [28, 305] on div "Pen" at bounding box center [28, 389] width 10 height 6
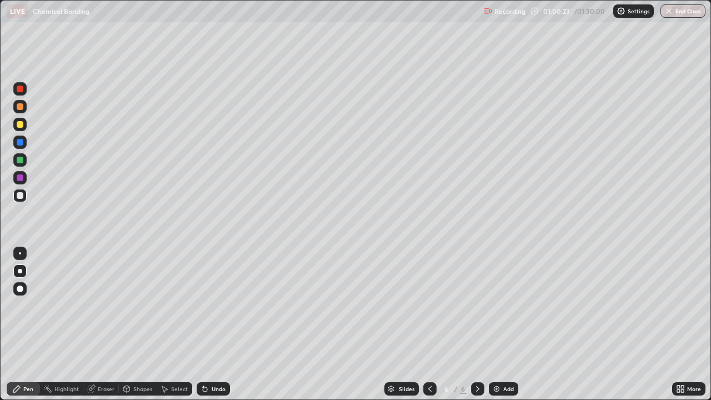
click at [108, 305] on div "Eraser" at bounding box center [106, 389] width 17 height 6
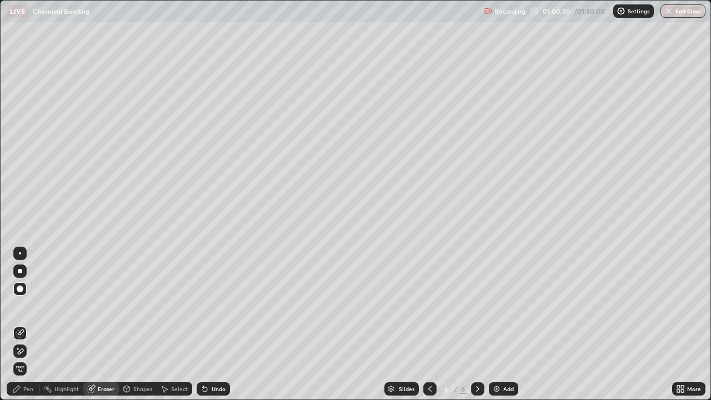
click at [28, 305] on div "Pen" at bounding box center [28, 389] width 10 height 6
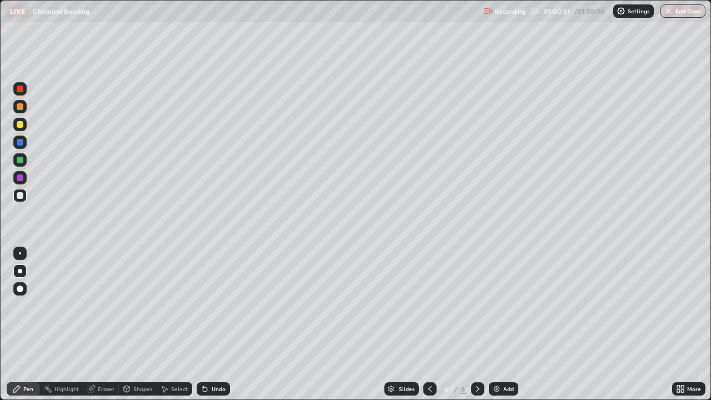
click at [109, 305] on div "Eraser" at bounding box center [106, 389] width 17 height 6
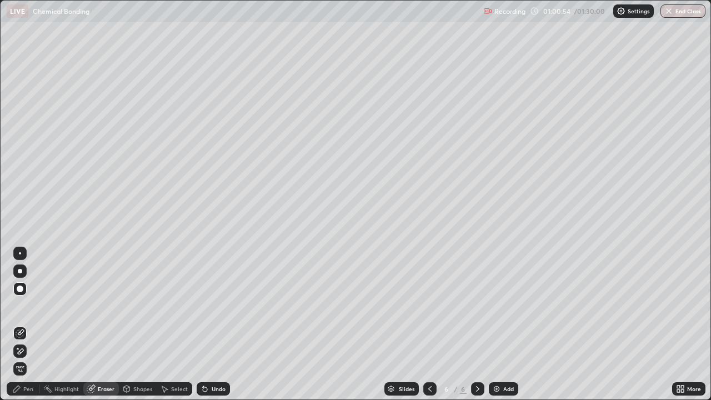
click at [21, 305] on icon at bounding box center [16, 388] width 9 height 9
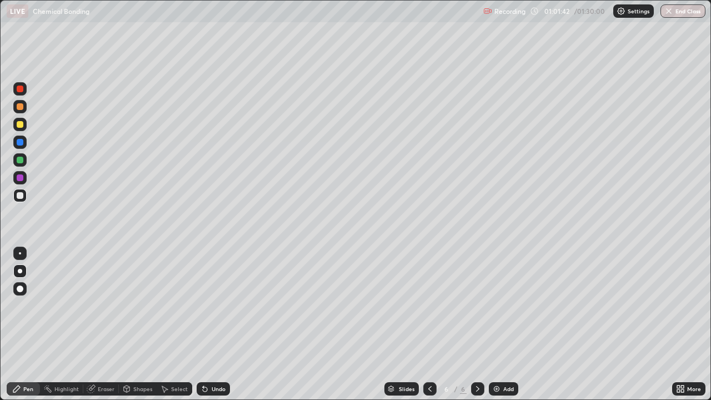
click at [102, 305] on div "Eraser" at bounding box center [101, 388] width 36 height 13
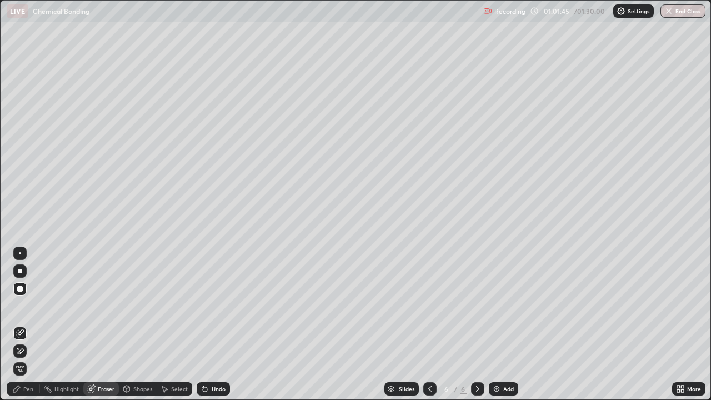
click at [30, 305] on div "Pen" at bounding box center [28, 389] width 10 height 6
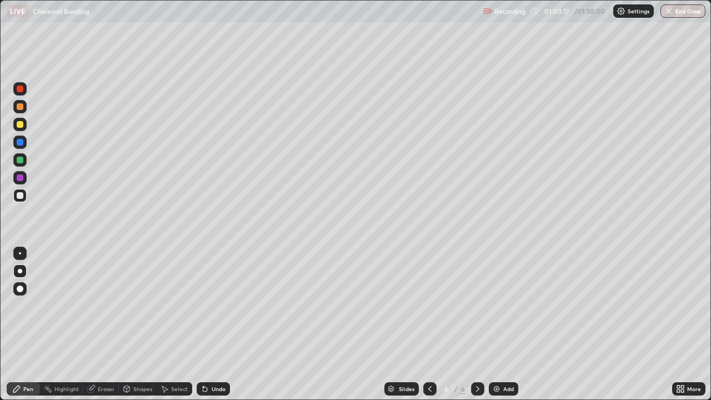
click at [100, 305] on div "Eraser" at bounding box center [106, 389] width 17 height 6
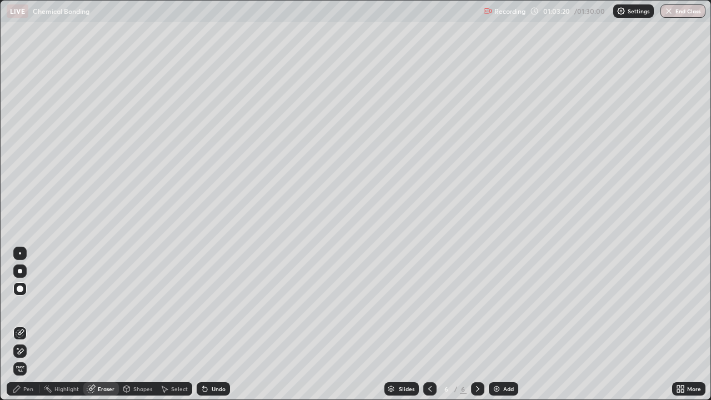
click at [28, 305] on div "Pen" at bounding box center [28, 389] width 10 height 6
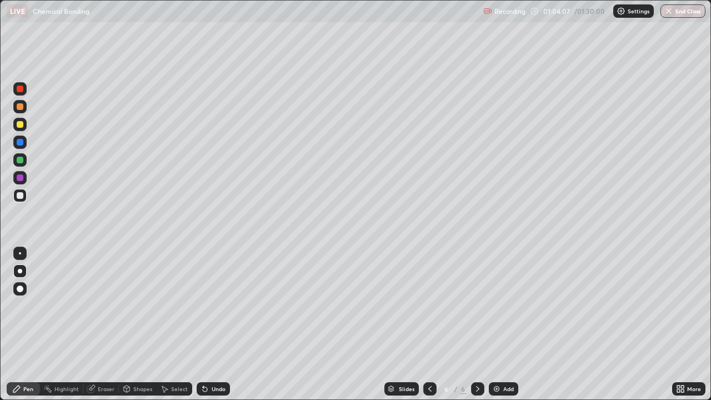
click at [103, 305] on div "Eraser" at bounding box center [106, 389] width 17 height 6
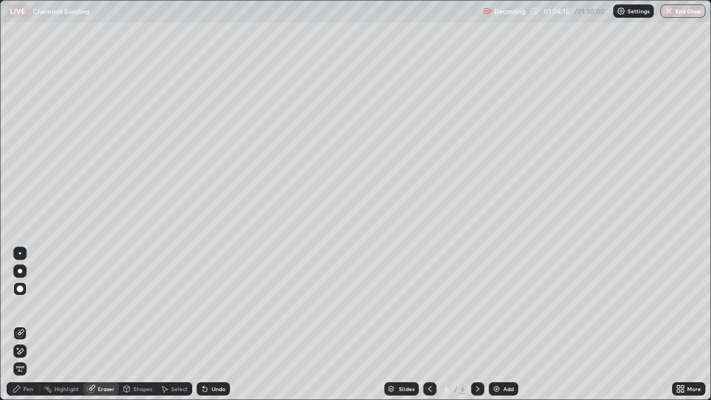
click at [499, 305] on img at bounding box center [496, 388] width 9 height 9
click at [29, 305] on div "Pen" at bounding box center [28, 389] width 10 height 6
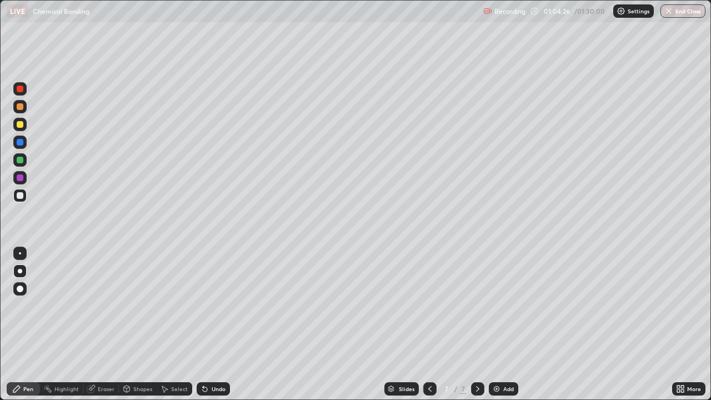
click at [20, 253] on div at bounding box center [20, 253] width 2 height 2
click at [24, 158] on div at bounding box center [19, 159] width 13 height 13
click at [24, 177] on div at bounding box center [19, 177] width 13 height 13
click at [506, 305] on div "Add" at bounding box center [508, 389] width 11 height 6
click at [15, 199] on div at bounding box center [19, 195] width 13 height 13
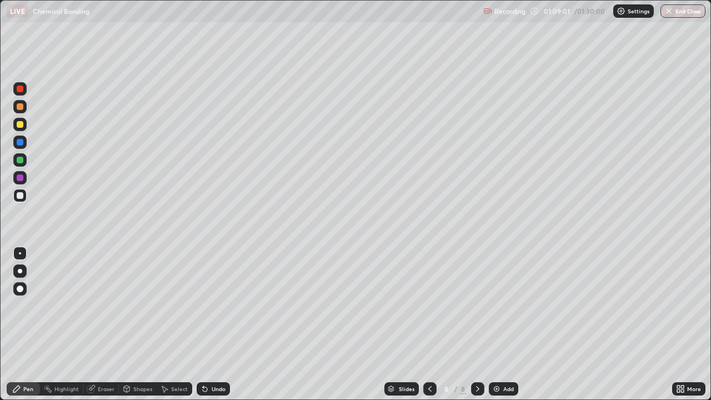
click at [500, 305] on div "Add" at bounding box center [503, 388] width 29 height 13
click at [208, 305] on div "Undo" at bounding box center [213, 388] width 33 height 13
click at [209, 305] on div "Undo" at bounding box center [213, 388] width 33 height 13
click at [212, 305] on div "Undo" at bounding box center [219, 389] width 14 height 6
click at [214, 305] on div "Undo" at bounding box center [219, 389] width 14 height 6
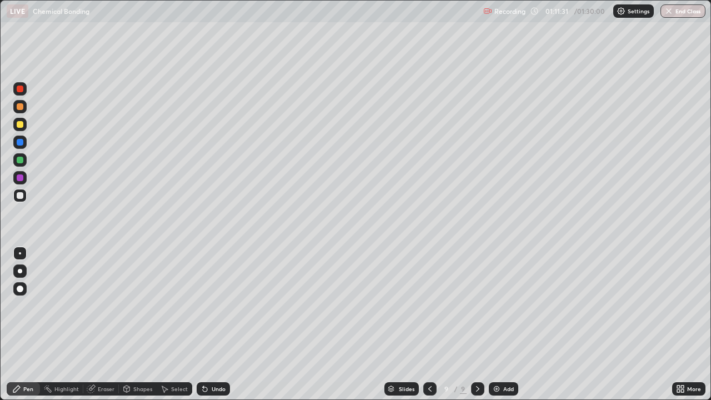
click at [505, 305] on div "Add" at bounding box center [503, 388] width 29 height 13
click at [213, 305] on div "Undo" at bounding box center [213, 388] width 33 height 13
click at [212, 305] on div "Undo" at bounding box center [213, 388] width 33 height 13
click at [209, 305] on div "Undo" at bounding box center [213, 388] width 33 height 13
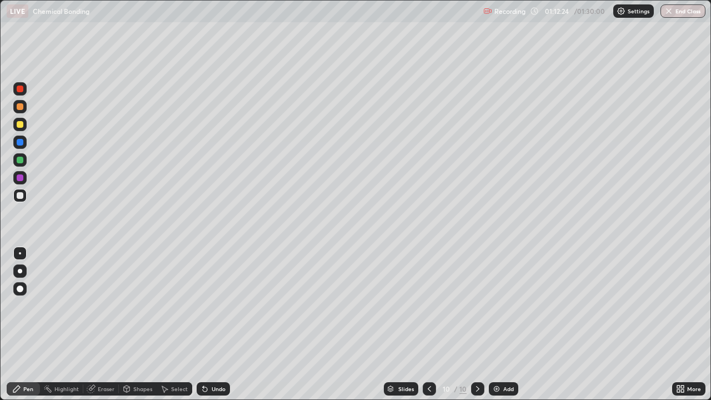
click at [211, 305] on div "Undo" at bounding box center [213, 388] width 33 height 13
click at [208, 305] on div "Undo" at bounding box center [213, 388] width 33 height 13
click at [209, 305] on div "Undo" at bounding box center [213, 388] width 33 height 13
click at [203, 305] on icon at bounding box center [203, 386] width 1 height 1
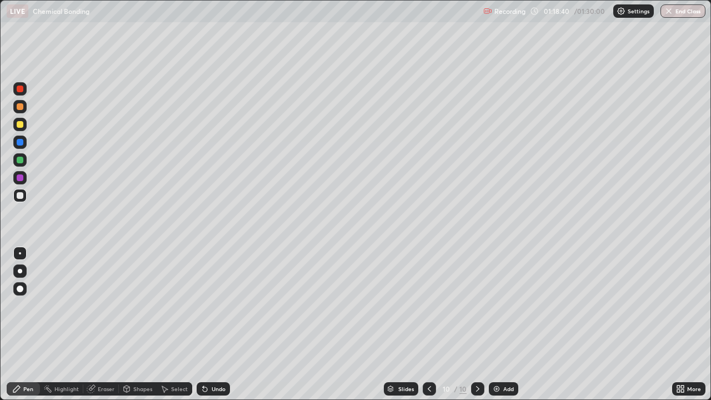
click at [680, 13] on button "End Class" at bounding box center [682, 10] width 45 height 13
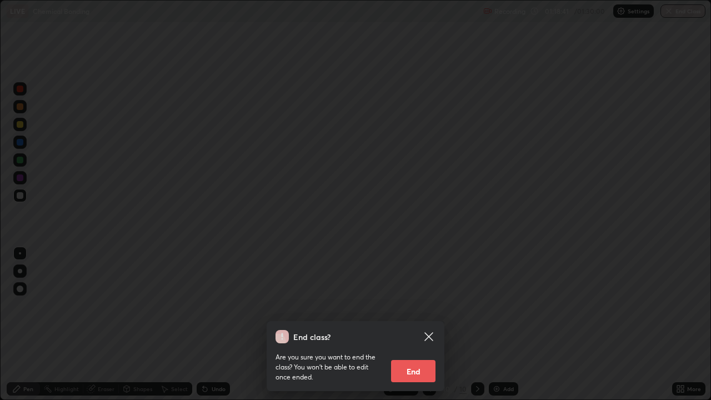
click at [408, 305] on button "End" at bounding box center [413, 371] width 44 height 22
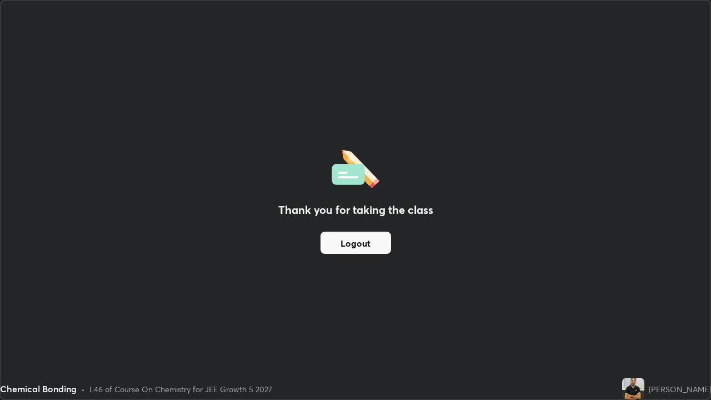
click at [341, 244] on button "Logout" at bounding box center [355, 243] width 71 height 22
